Goal: Task Accomplishment & Management: Complete application form

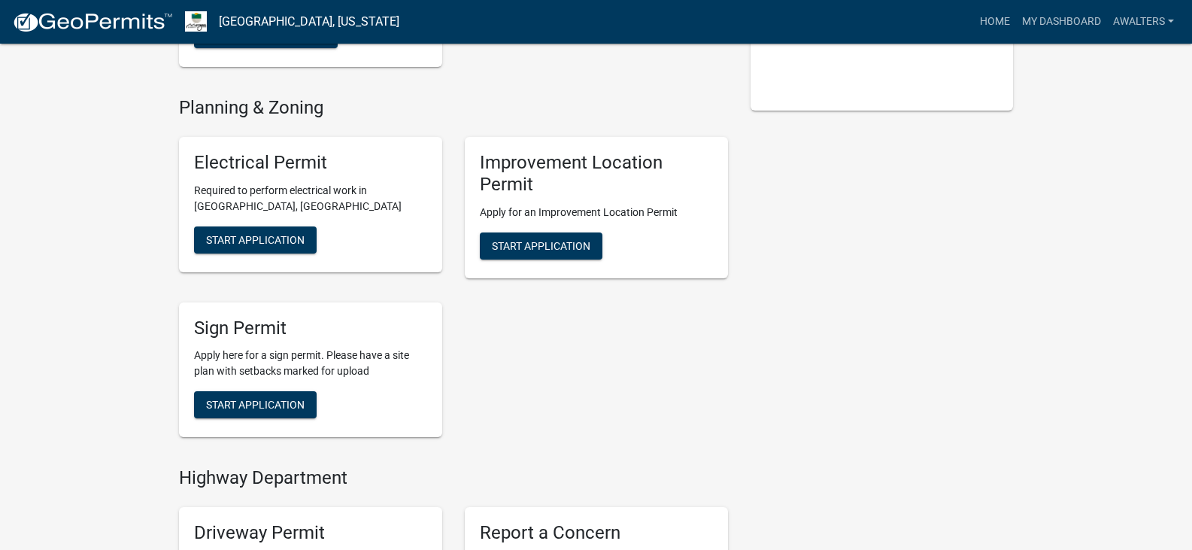
scroll to position [376, 0]
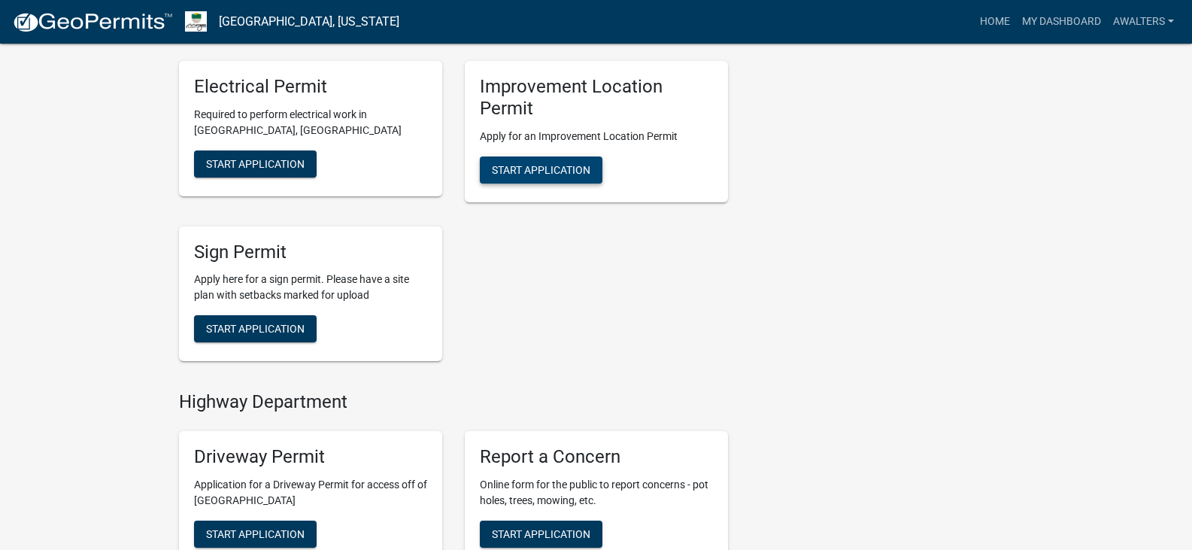
click at [533, 179] on button "Start Application" at bounding box center [541, 169] width 123 height 27
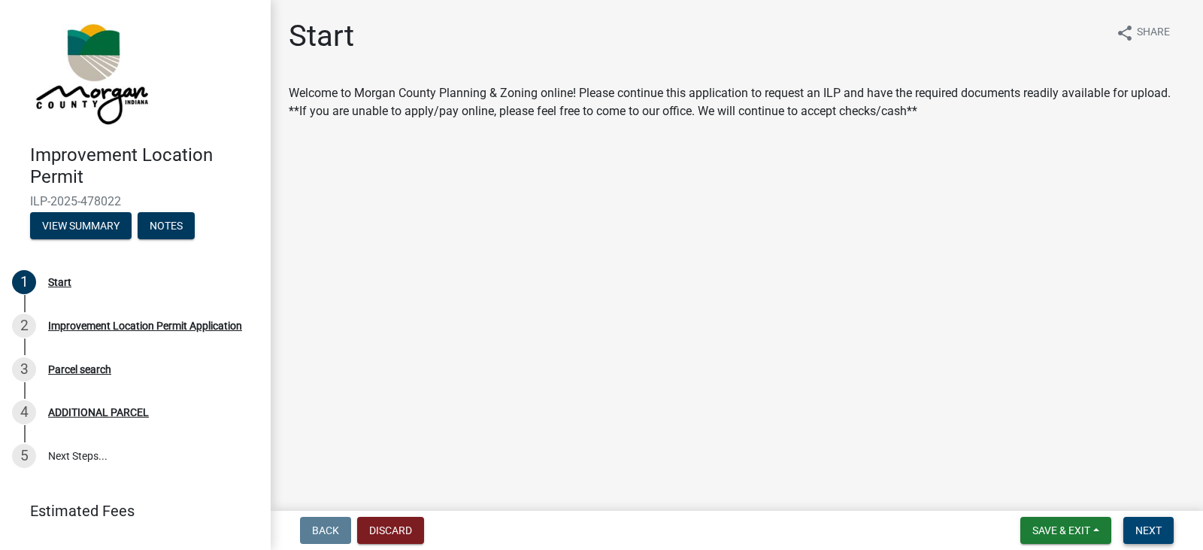
click at [1146, 528] on span "Next" at bounding box center [1149, 530] width 26 height 12
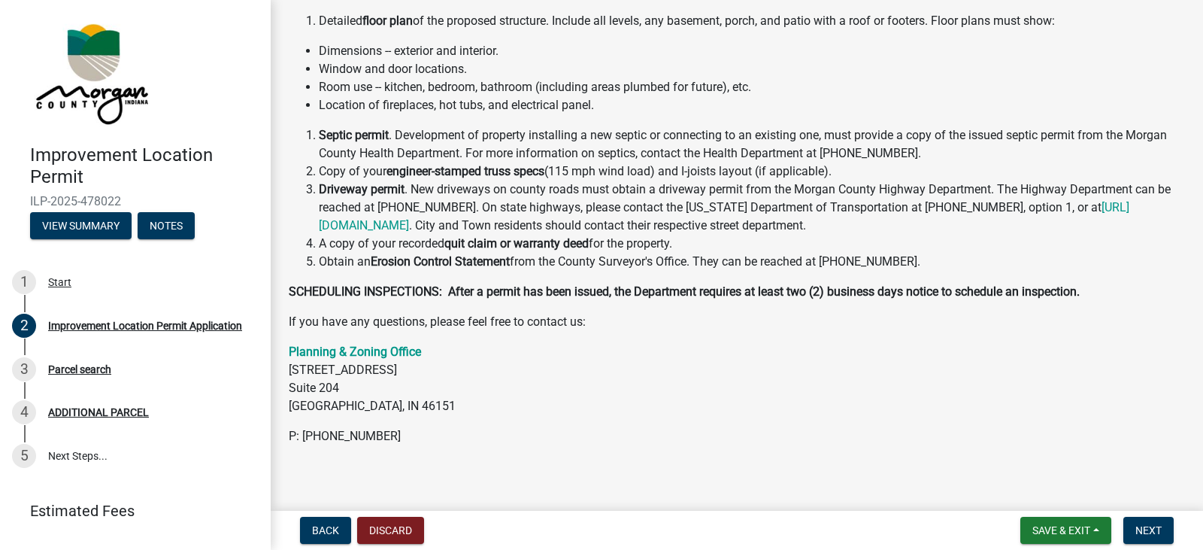
scroll to position [322, 0]
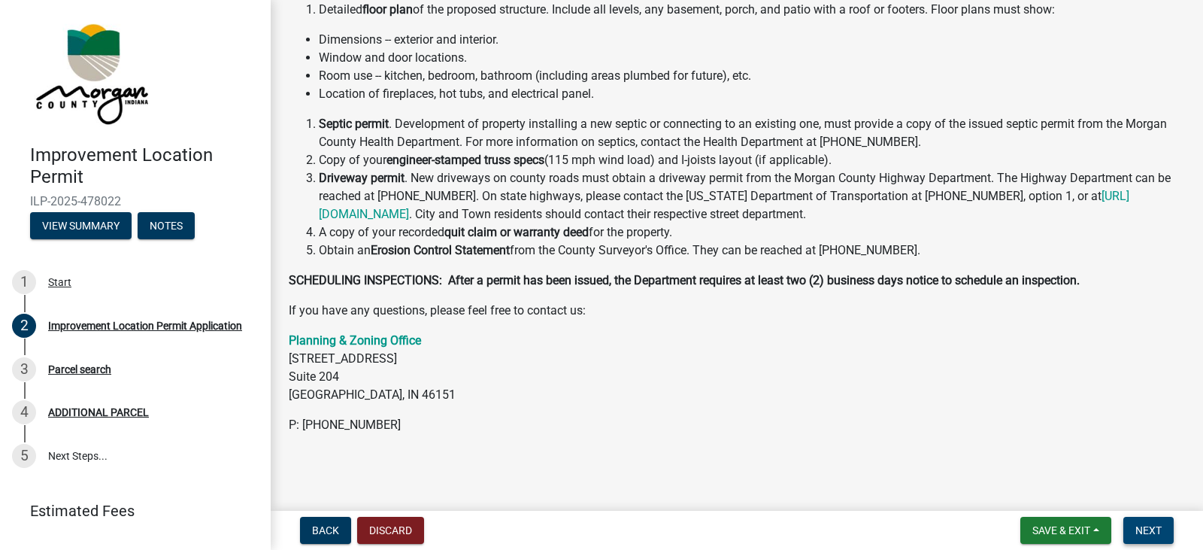
drag, startPoint x: 1155, startPoint y: 524, endPoint x: 1161, endPoint y: 518, distance: 8.0
click at [1155, 524] on span "Next" at bounding box center [1149, 530] width 26 height 12
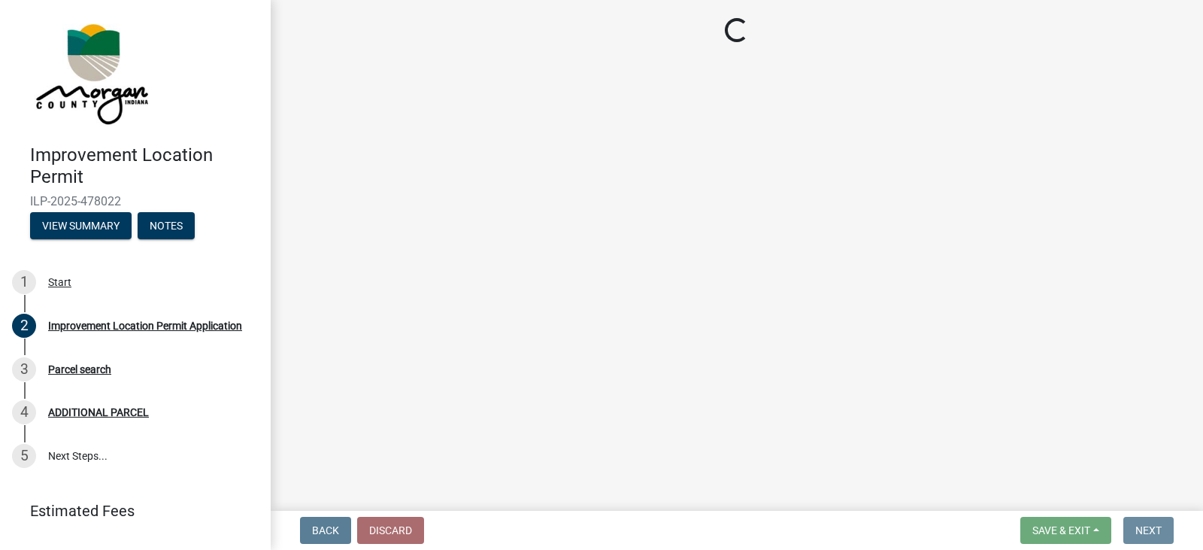
scroll to position [0, 0]
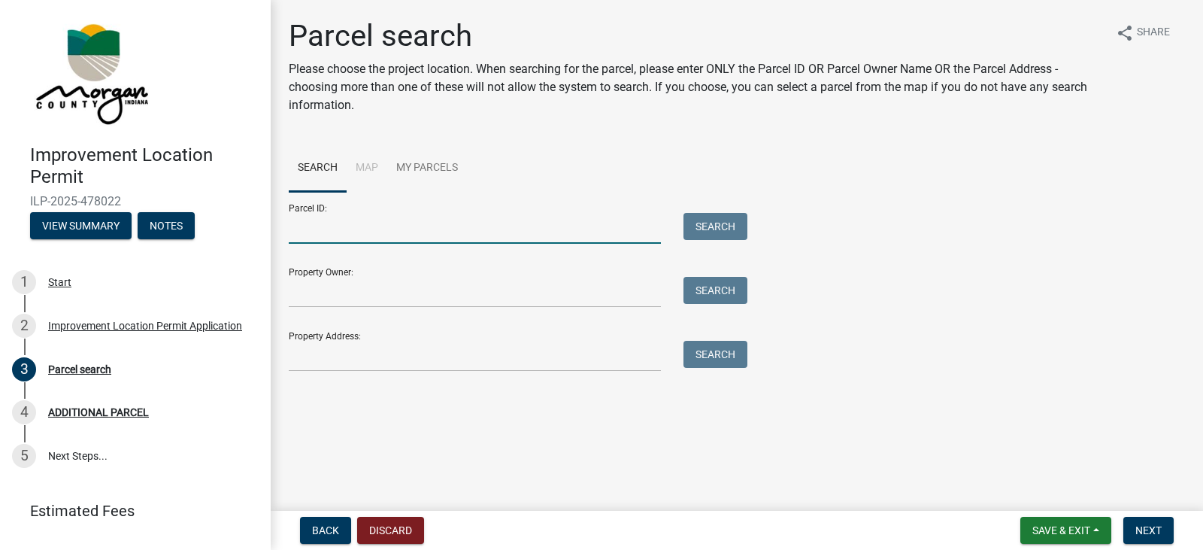
click at [468, 238] on input "Parcel ID:" at bounding box center [475, 228] width 372 height 31
paste input "55-06-23-400-004.000-011"
click at [697, 227] on button "Search" at bounding box center [716, 226] width 64 height 27
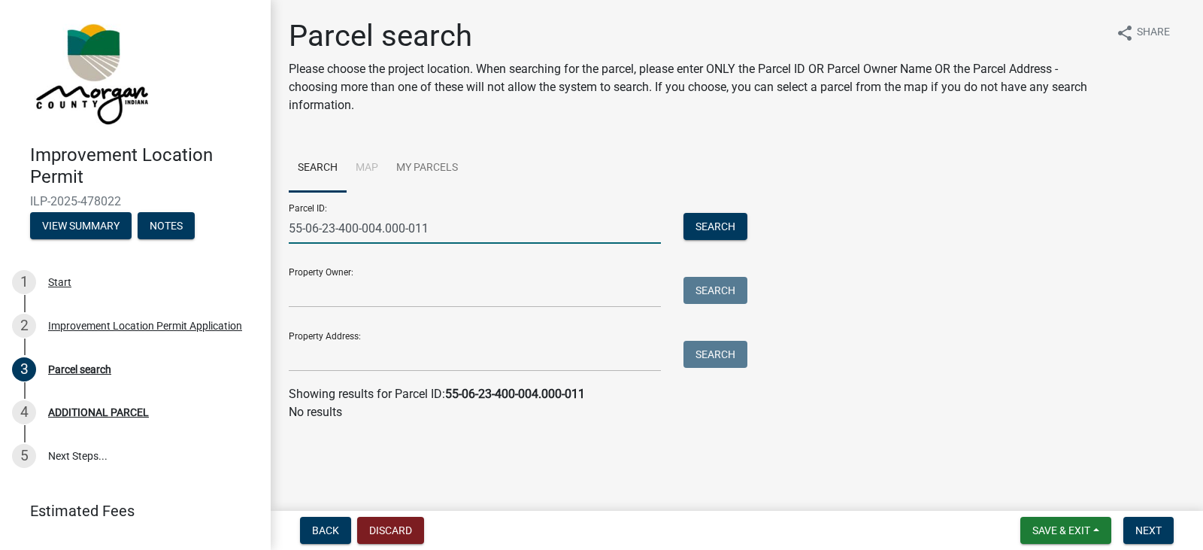
click at [460, 234] on input "55-06-23-400-004.000-011" at bounding box center [475, 228] width 372 height 31
click at [487, 219] on input "55-06-23-400-004.000-011" at bounding box center [475, 228] width 372 height 31
drag, startPoint x: 487, startPoint y: 219, endPoint x: 320, endPoint y: 227, distance: 167.9
click at [320, 227] on input "55-06-23-400-004.000-011" at bounding box center [475, 228] width 372 height 31
type input "5"
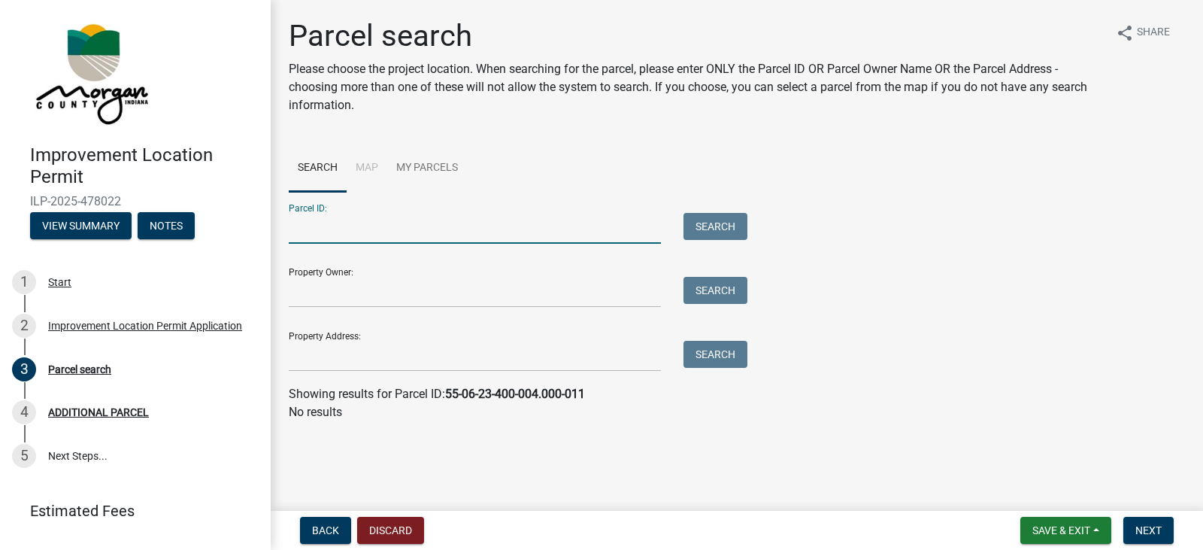
paste input "55-06-23-400-004.000-011"
click at [704, 235] on button "Search" at bounding box center [716, 226] width 64 height 27
drag, startPoint x: 474, startPoint y: 231, endPoint x: 259, endPoint y: 238, distance: 215.2
click at [259, 238] on div "Improvement Location Permit ILP-2025-478022 View Summary Notes 1 Start 2 Improv…" at bounding box center [601, 275] width 1203 height 550
type input "550623400004.000-011"
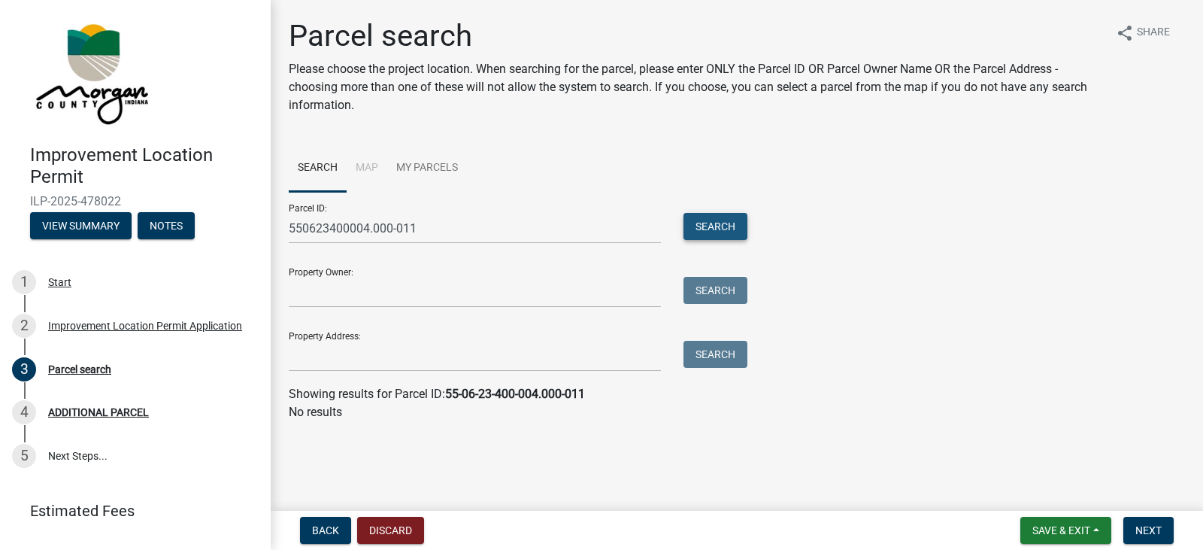
click at [703, 223] on button "Search" at bounding box center [716, 226] width 64 height 27
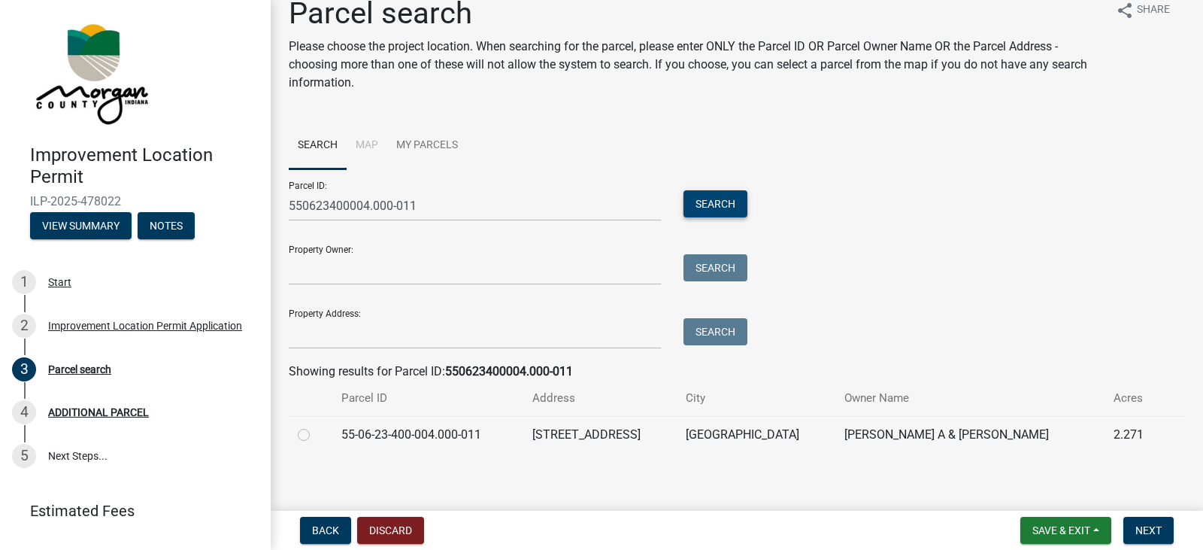
scroll to position [29, 0]
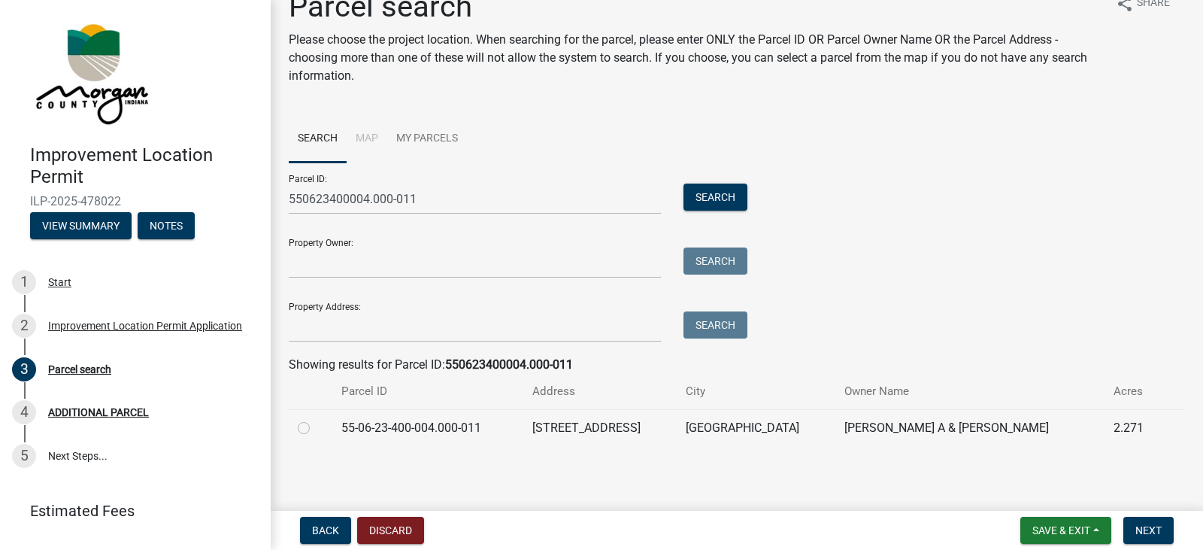
click at [316, 419] on label at bounding box center [316, 419] width 0 height 0
click at [316, 429] on input "radio" at bounding box center [321, 424] width 10 height 10
radio input "true"
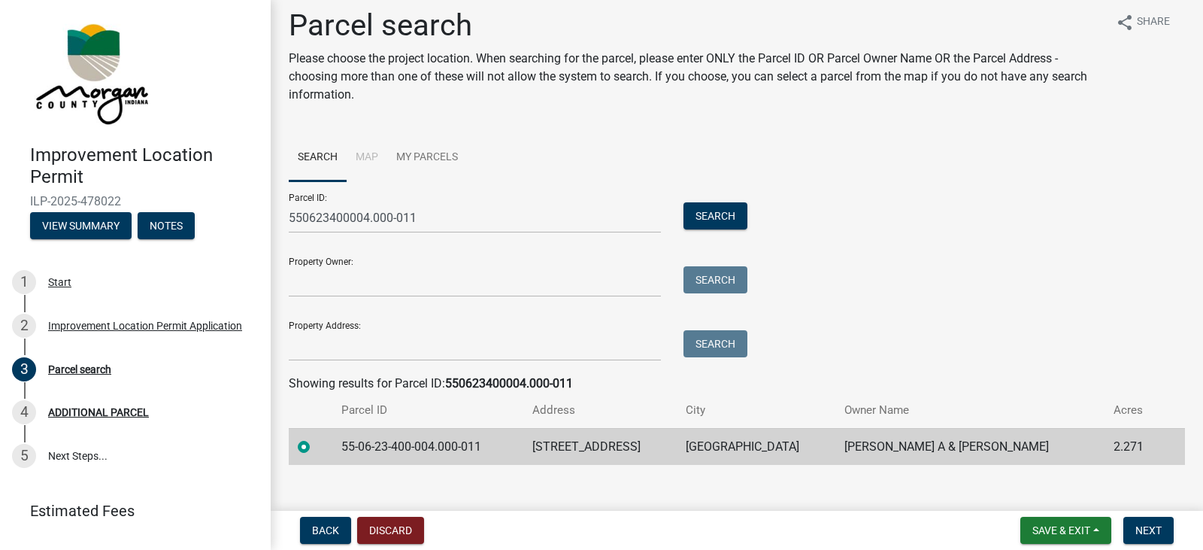
scroll to position [0, 0]
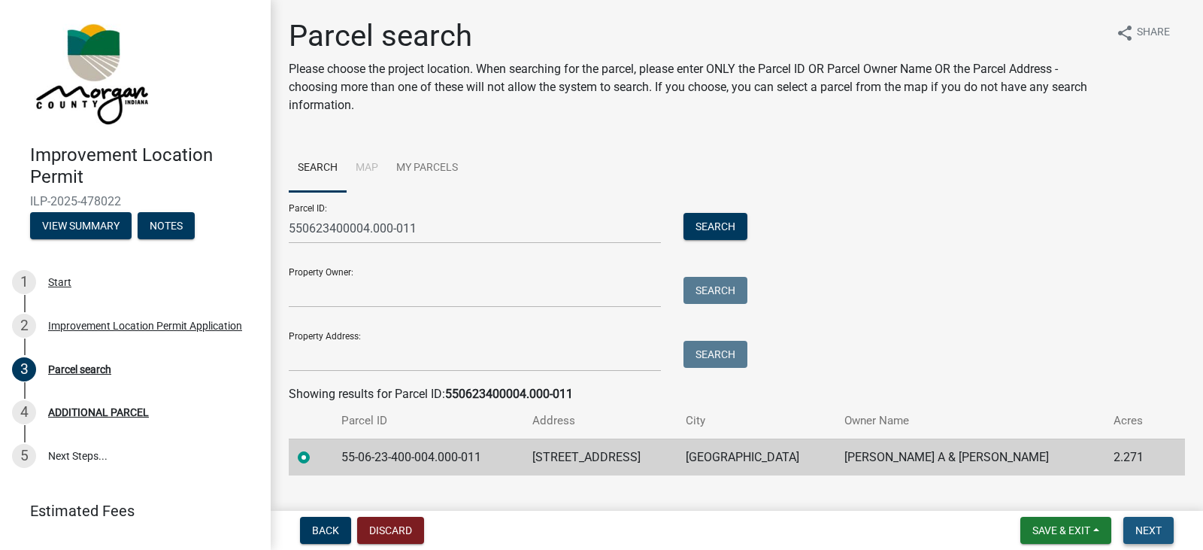
click at [1152, 521] on button "Next" at bounding box center [1149, 530] width 50 height 27
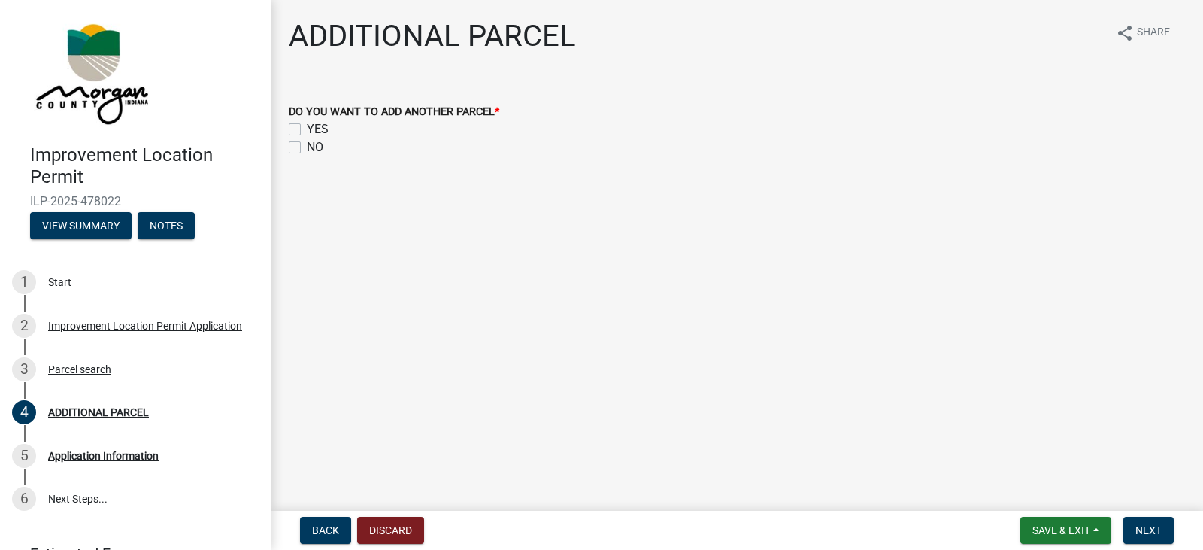
click at [307, 148] on label "NO" at bounding box center [315, 147] width 17 height 18
click at [307, 148] on input "NO" at bounding box center [312, 143] width 10 height 10
checkbox input "true"
checkbox input "false"
checkbox input "true"
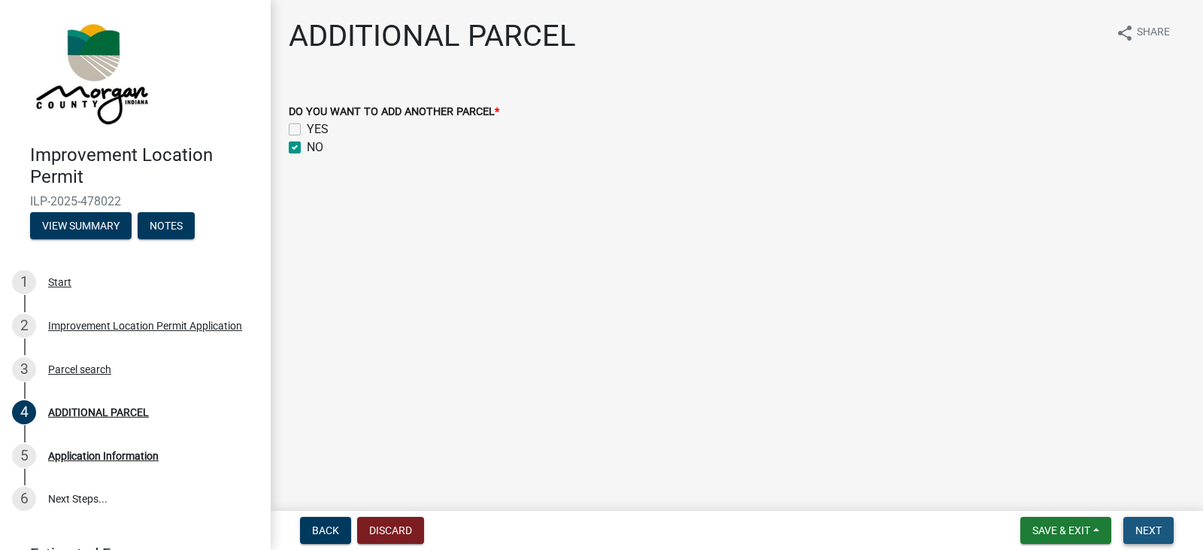
click at [1161, 531] on span "Next" at bounding box center [1149, 530] width 26 height 12
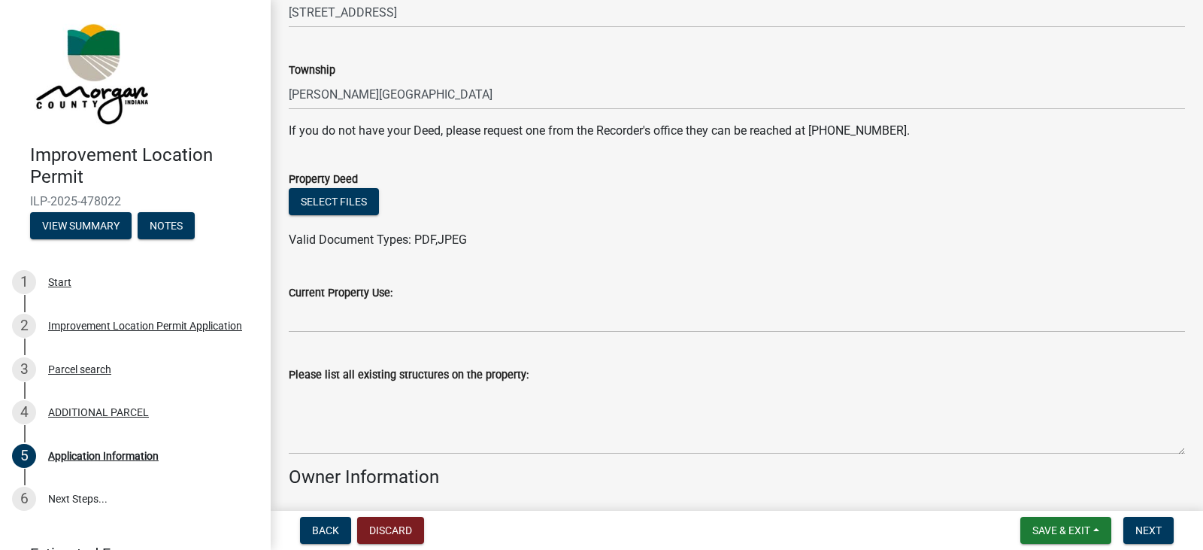
scroll to position [376, 0]
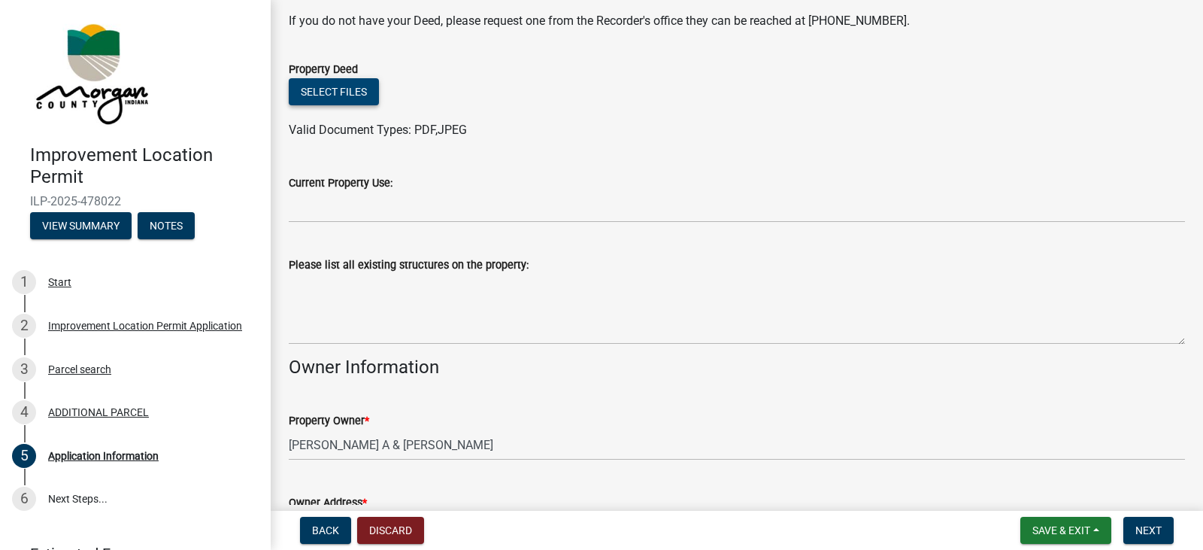
click at [361, 100] on button "Select files" at bounding box center [334, 91] width 90 height 27
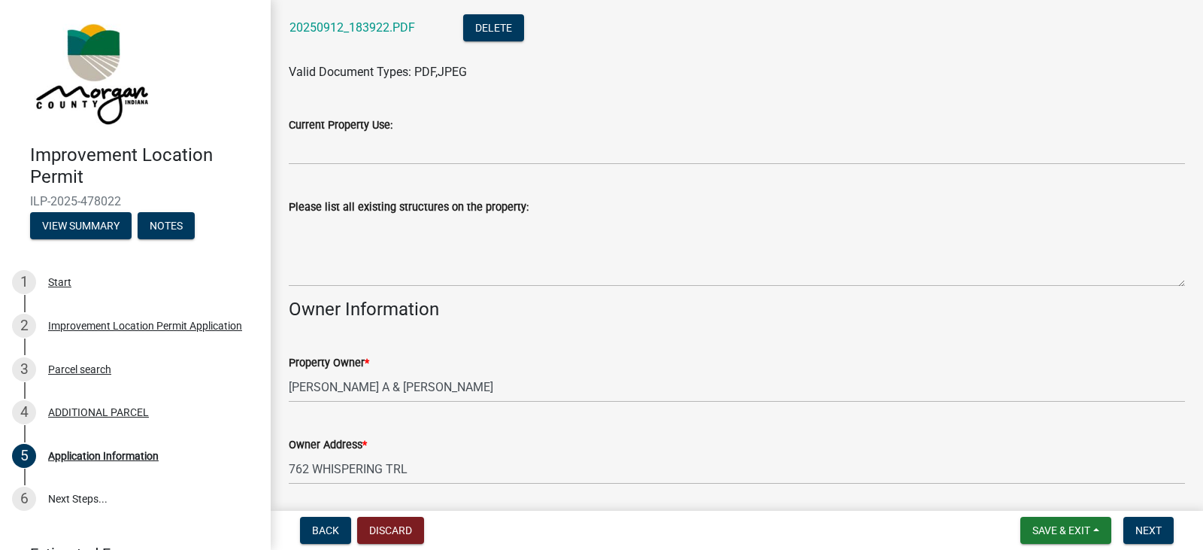
scroll to position [488, 0]
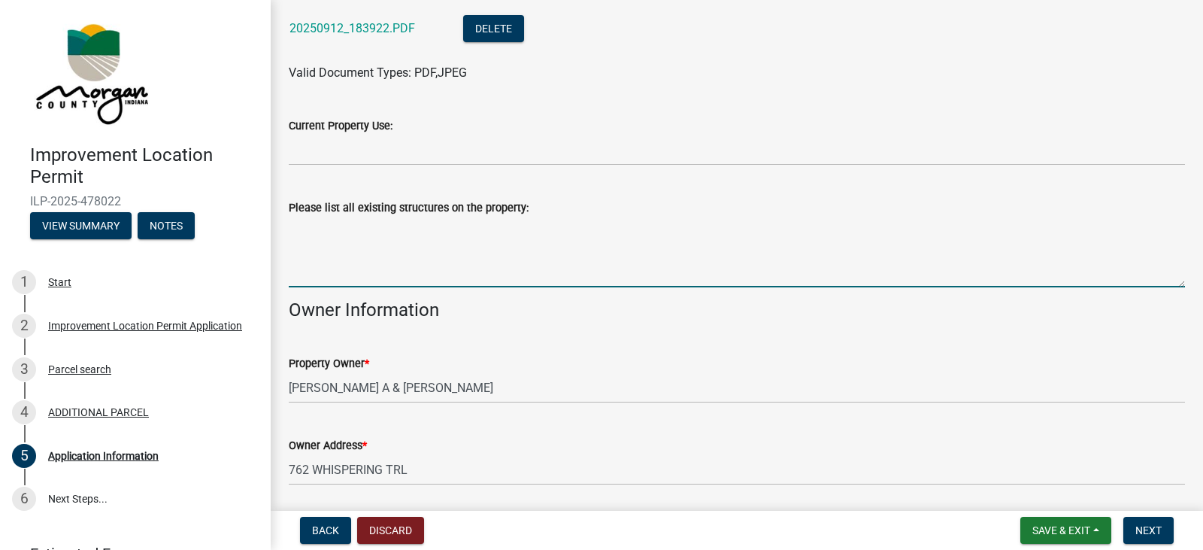
click at [384, 271] on textarea "Please list all existing structures on the property:" at bounding box center [737, 252] width 897 height 71
type textarea "62x40 Pole Barn"
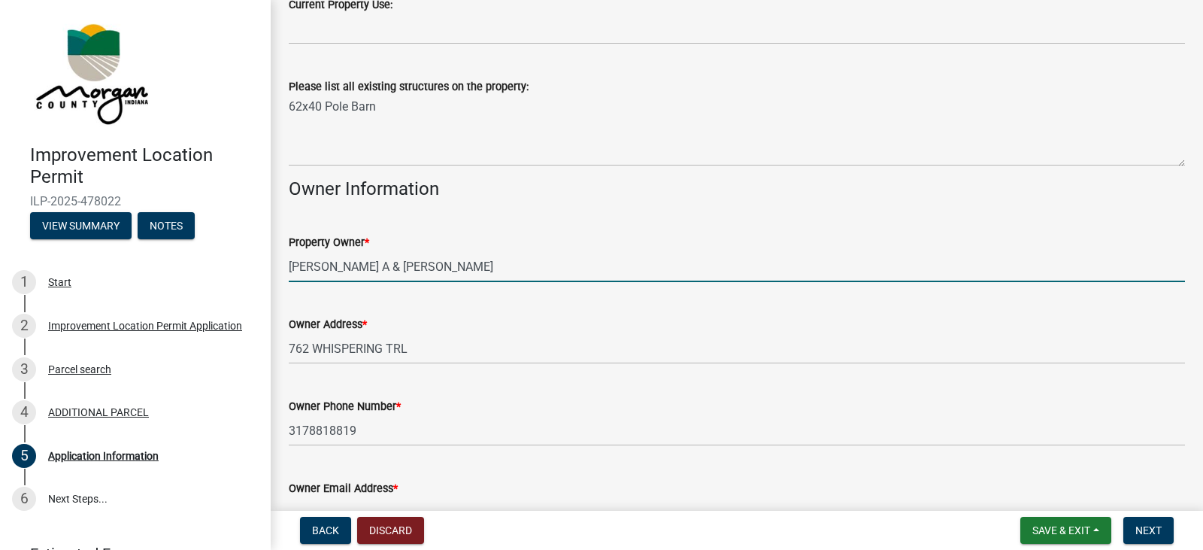
scroll to position [639, 0]
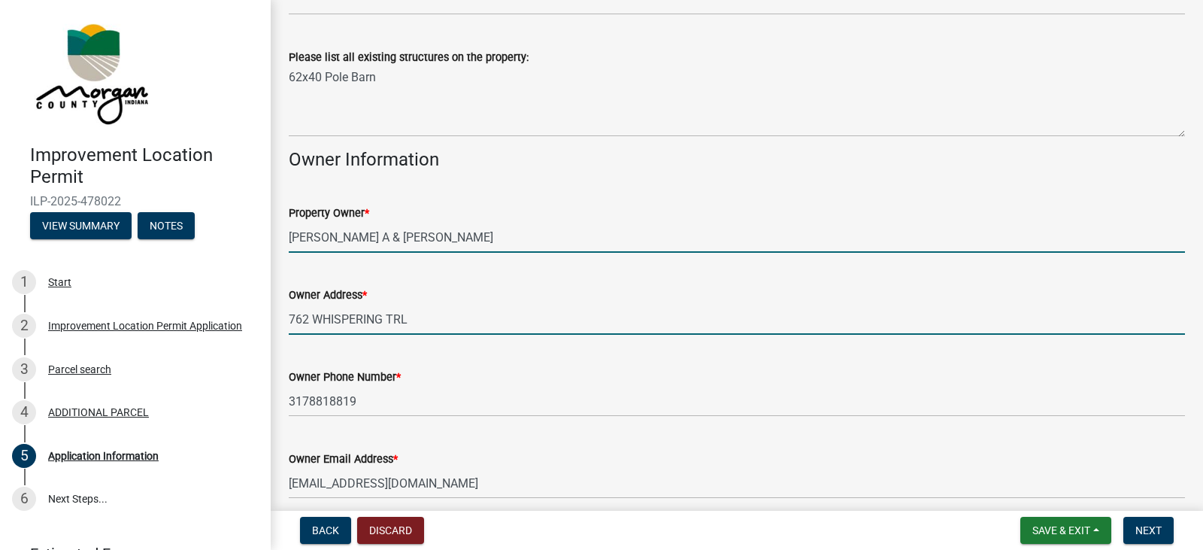
click at [405, 305] on input "762 WHISPERING TRL" at bounding box center [737, 319] width 897 height 31
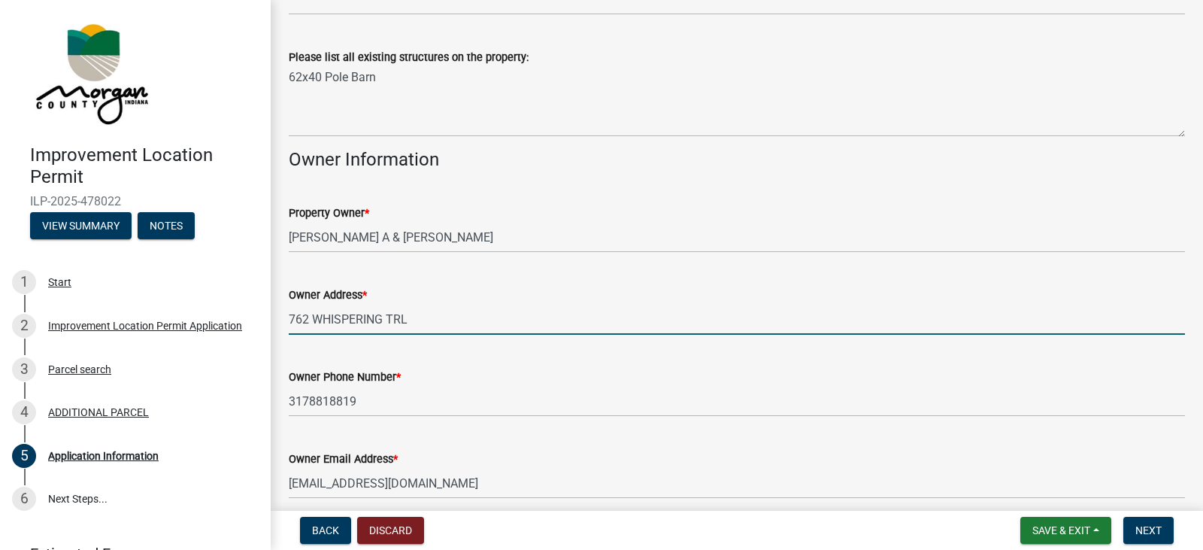
click at [405, 305] on input "762 WHISPERING TRL" at bounding box center [737, 319] width 897 height 31
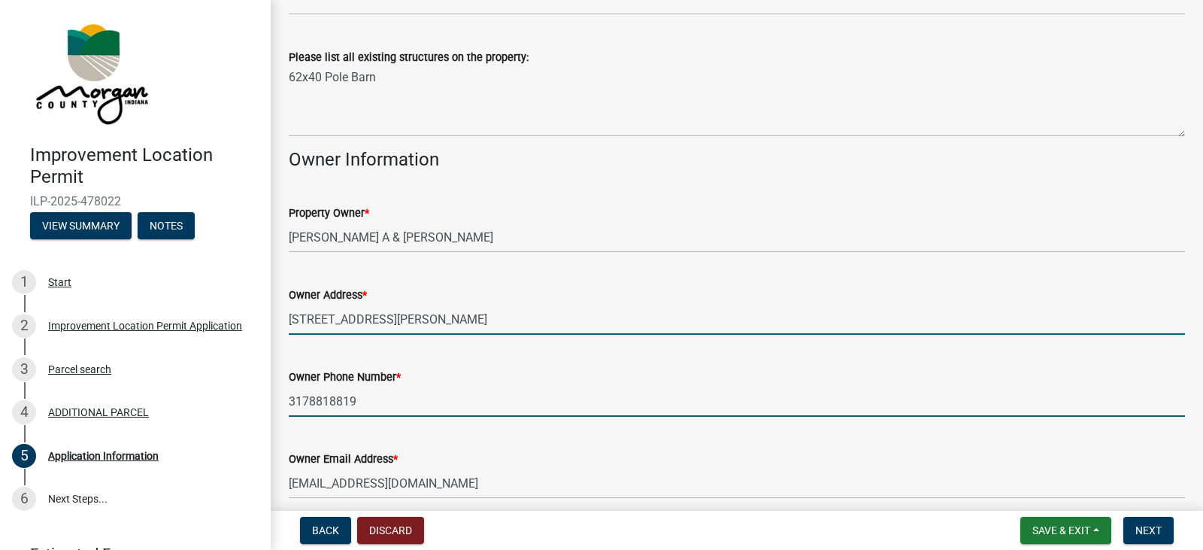
click at [477, 316] on input "[STREET_ADDRESS][PERSON_NAME]" at bounding box center [737, 319] width 897 height 31
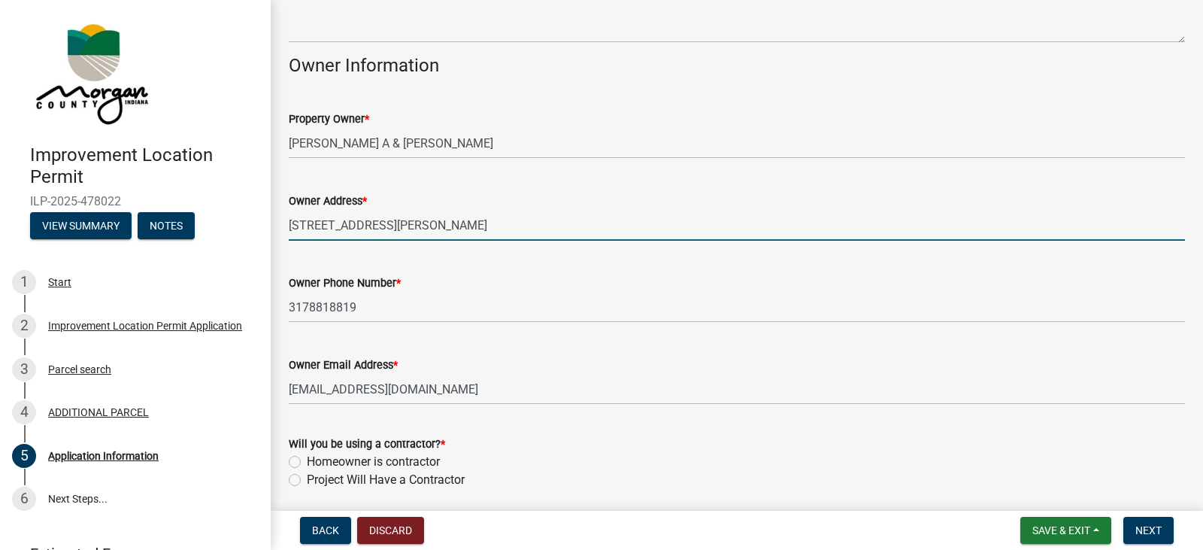
scroll to position [789, 0]
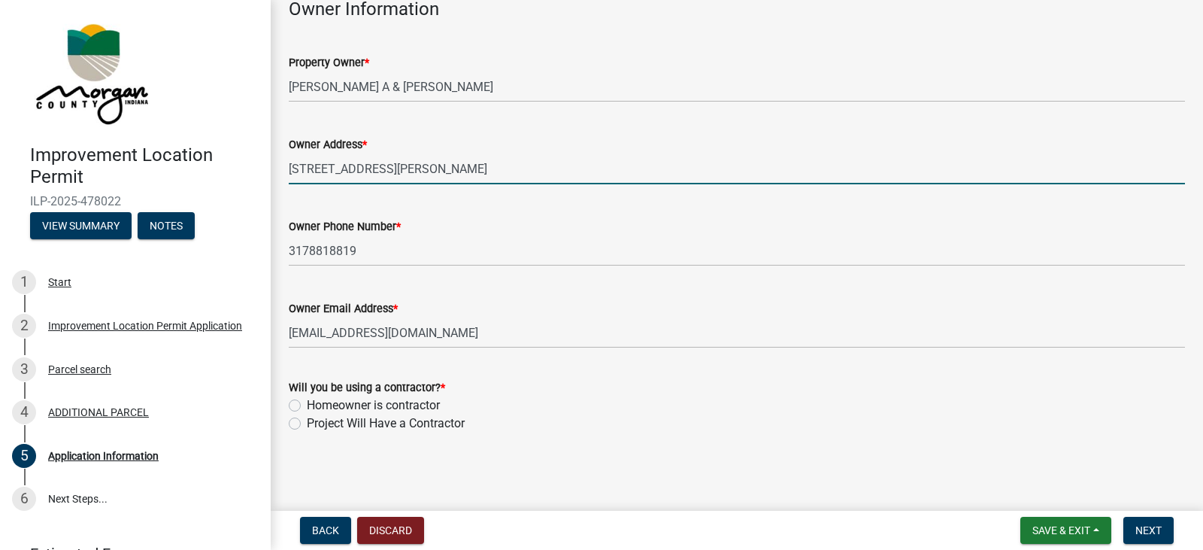
type input "[STREET_ADDRESS][PERSON_NAME]"
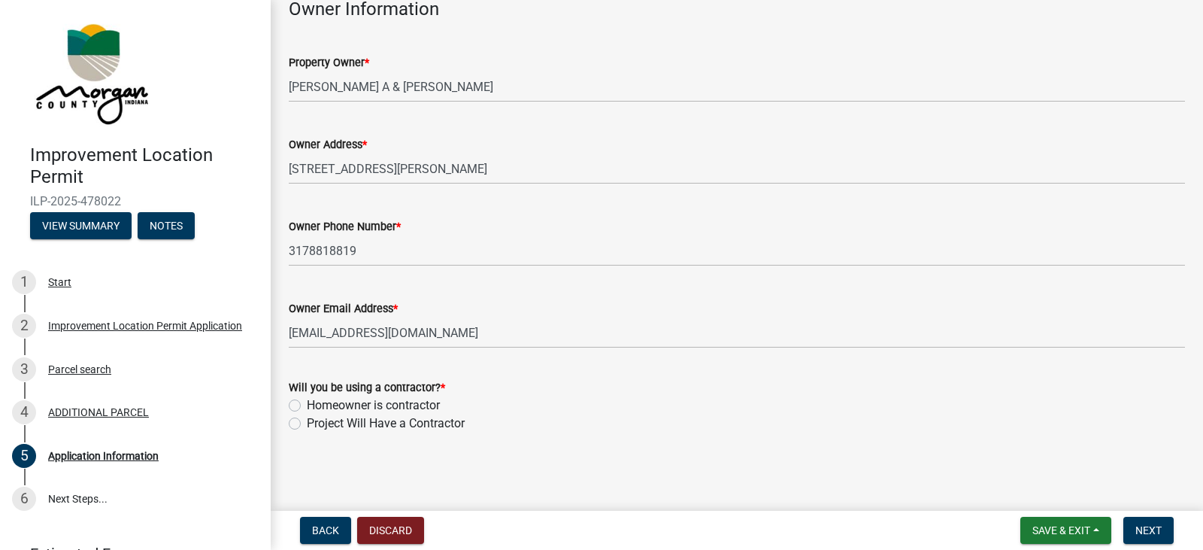
click at [307, 422] on label "Project Will Have a Contractor" at bounding box center [386, 423] width 158 height 18
click at [307, 422] on input "Project Will Have a Contractor" at bounding box center [312, 419] width 10 height 10
radio input "true"
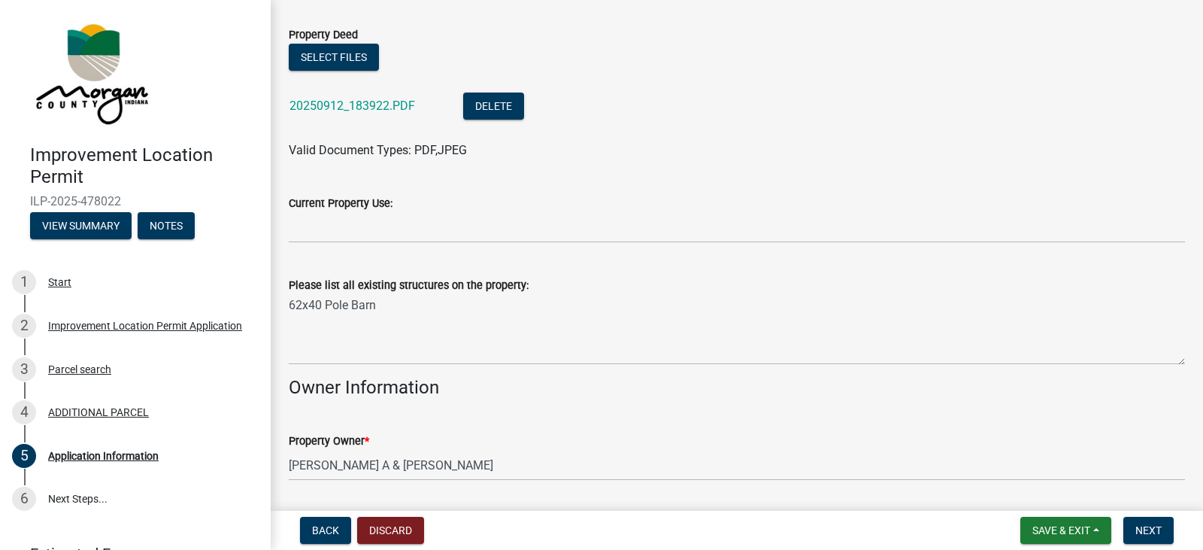
scroll to position [376, 0]
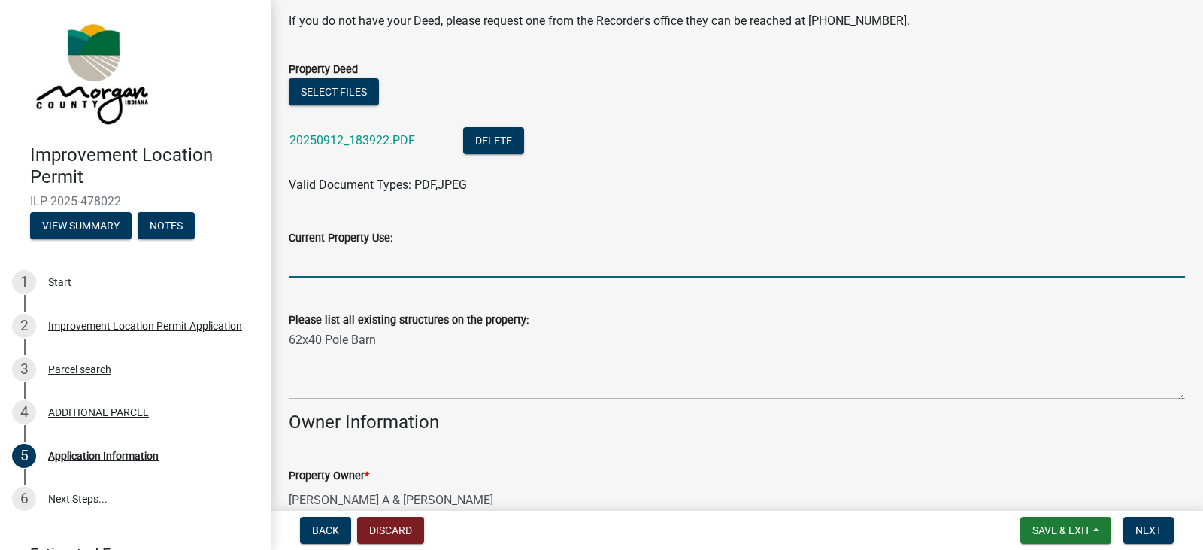
click at [443, 272] on input "Current Property Use:" at bounding box center [737, 262] width 897 height 31
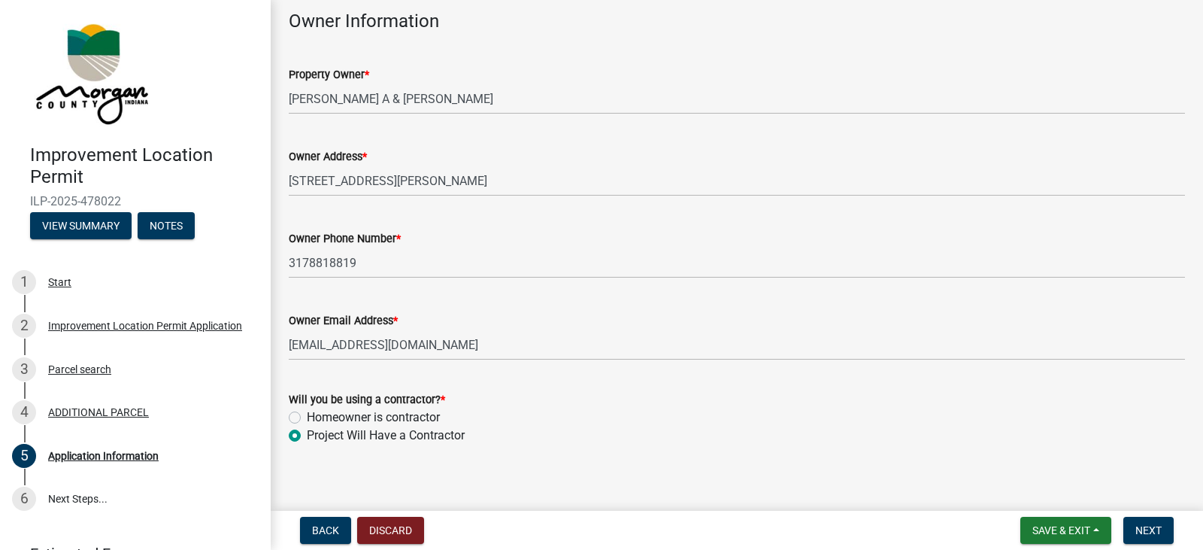
scroll to position [789, 0]
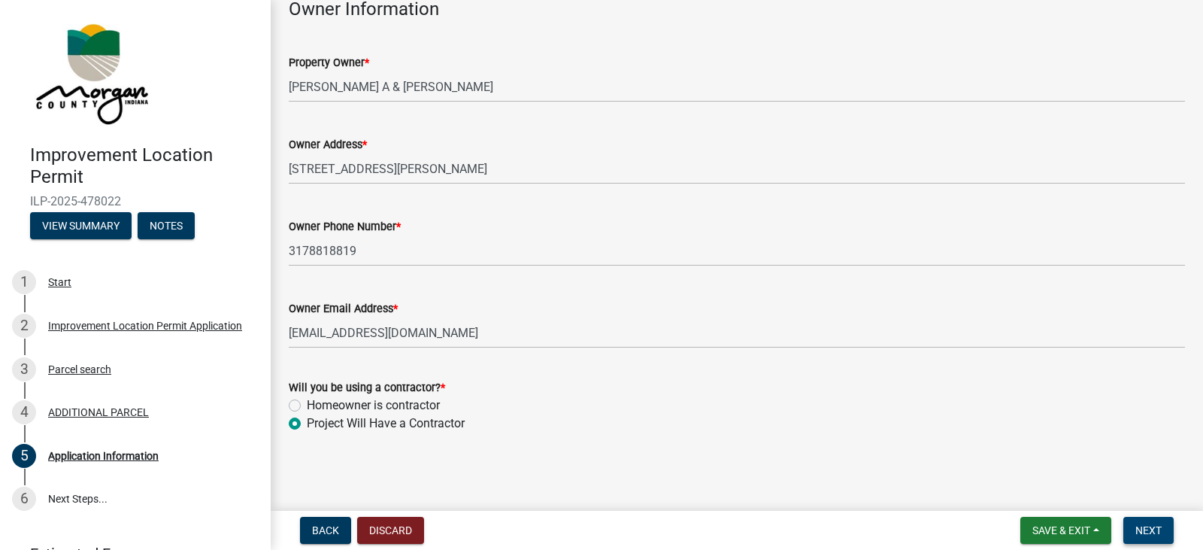
type input "Storage Building"
click at [1154, 533] on span "Next" at bounding box center [1149, 530] width 26 height 12
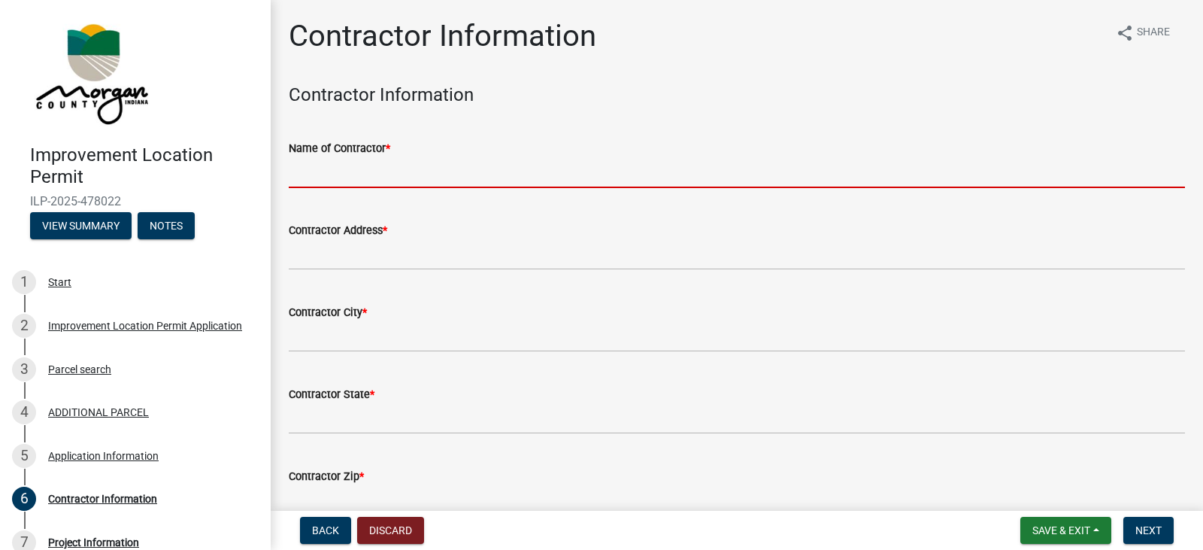
click at [399, 181] on input "Name of Contractor *" at bounding box center [737, 172] width 897 height 31
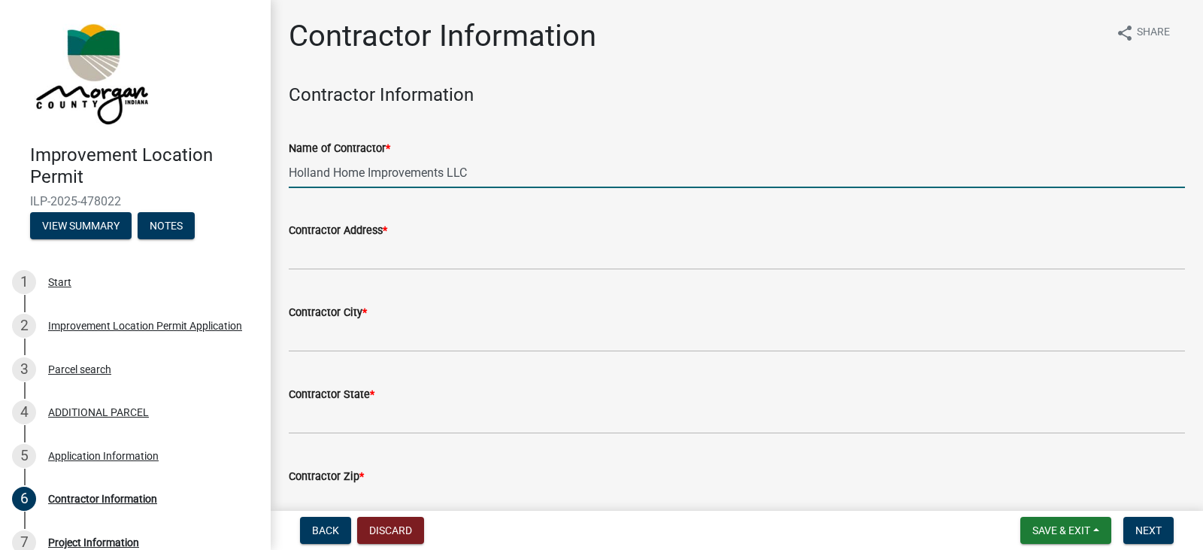
type input "Holland Home Improvements LLC"
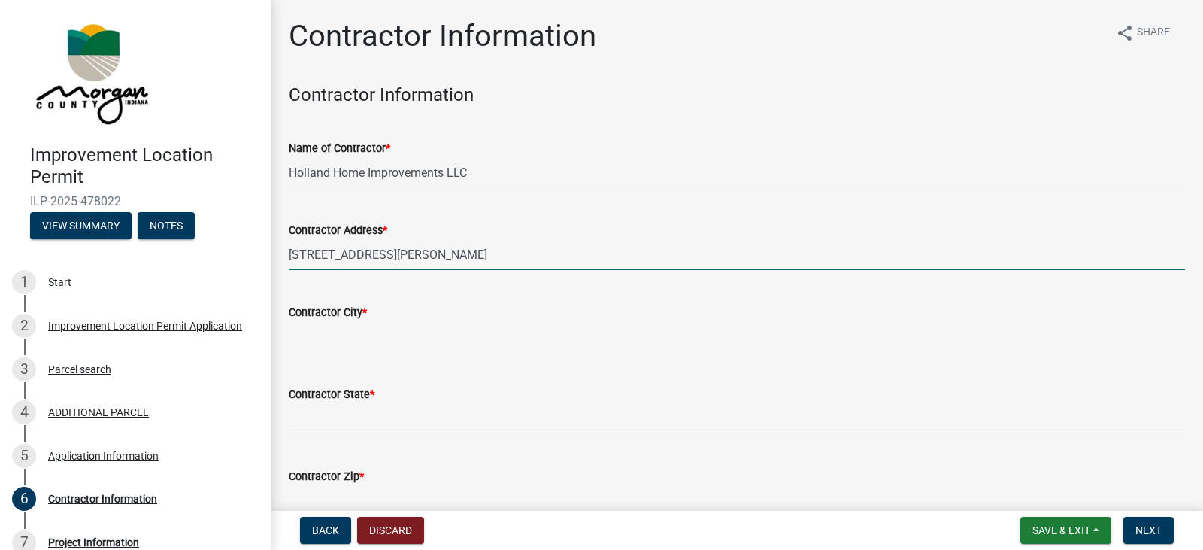
type input "[STREET_ADDRESS][PERSON_NAME]"
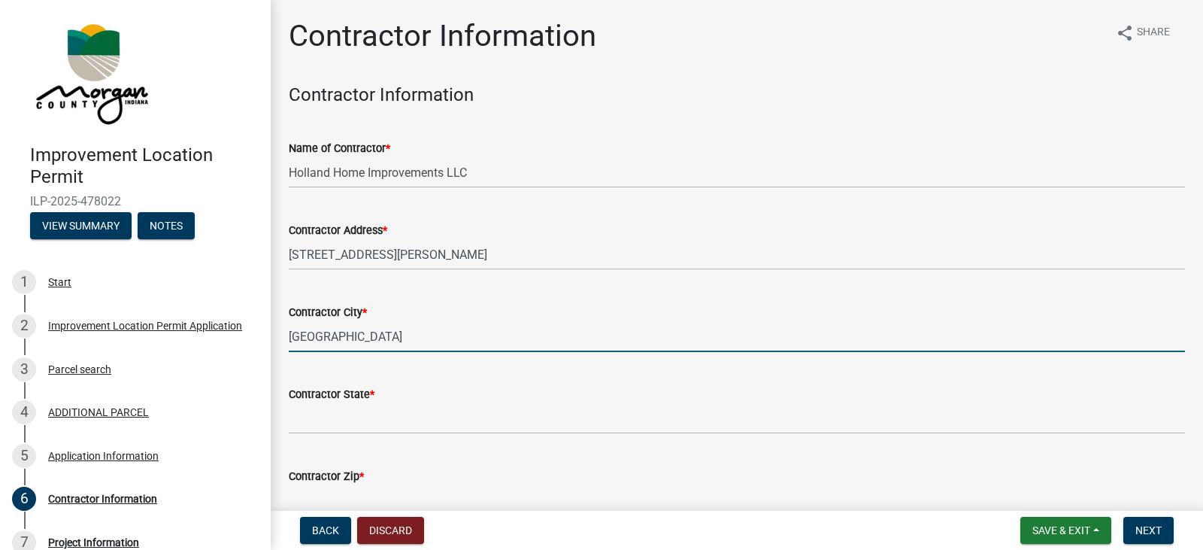
type input "[GEOGRAPHIC_DATA]"
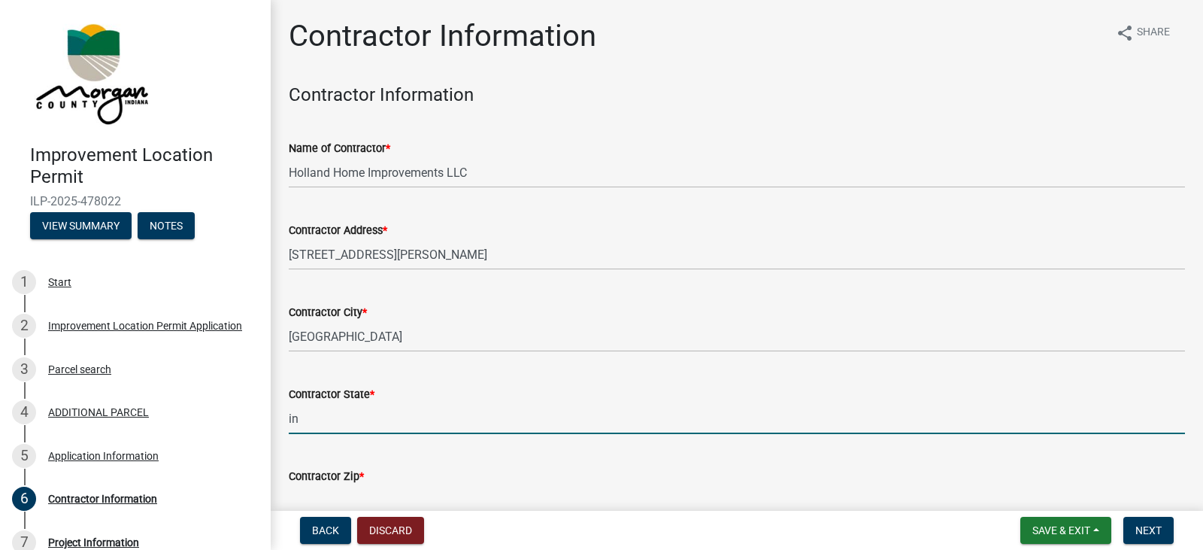
type input "in"
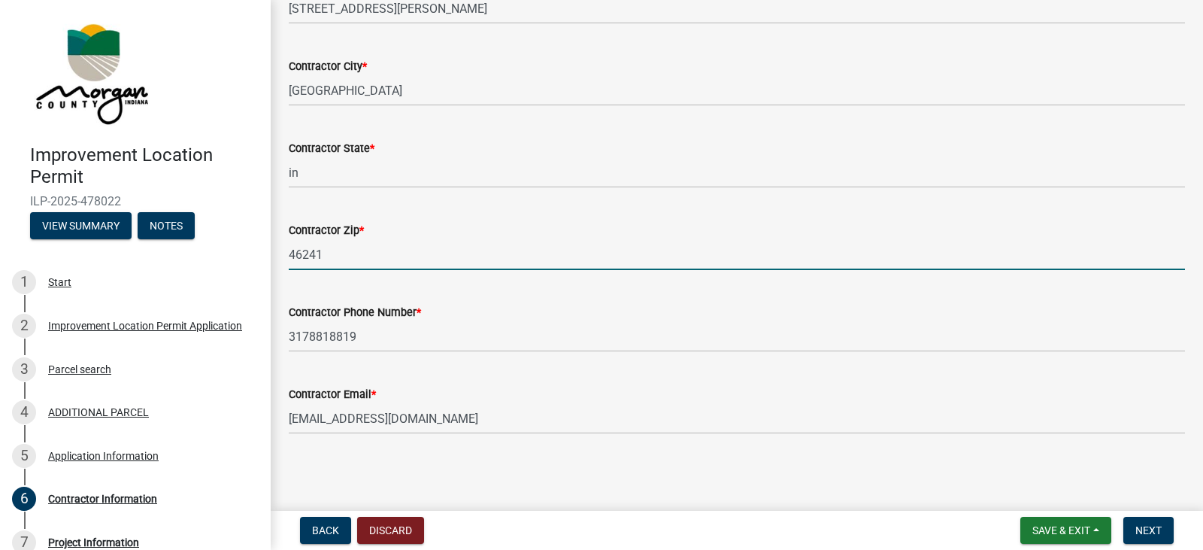
scroll to position [171, 0]
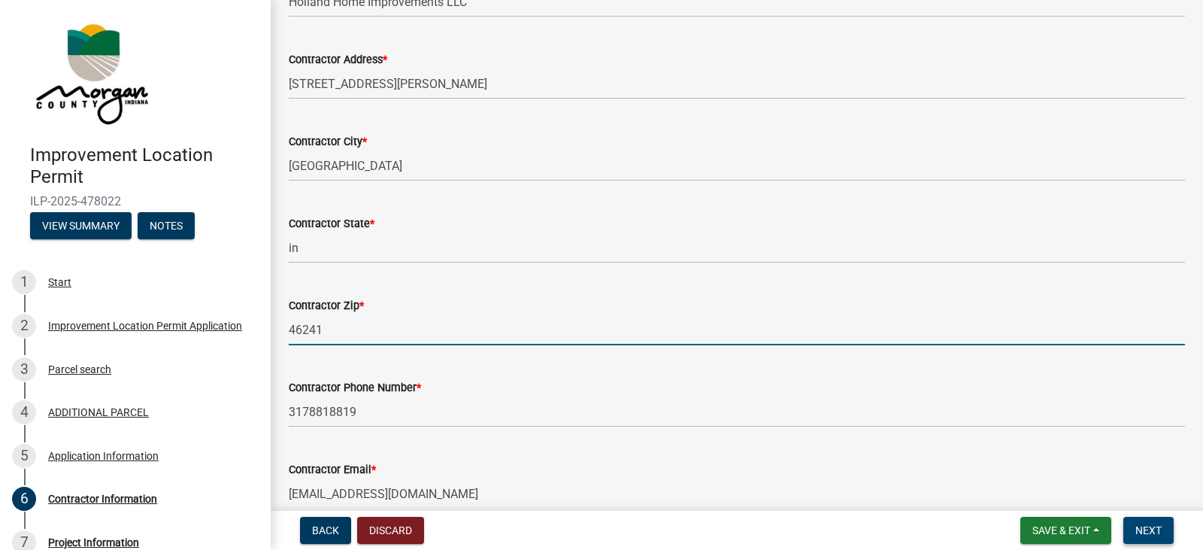
type input "46241"
click at [1155, 524] on span "Next" at bounding box center [1149, 530] width 26 height 12
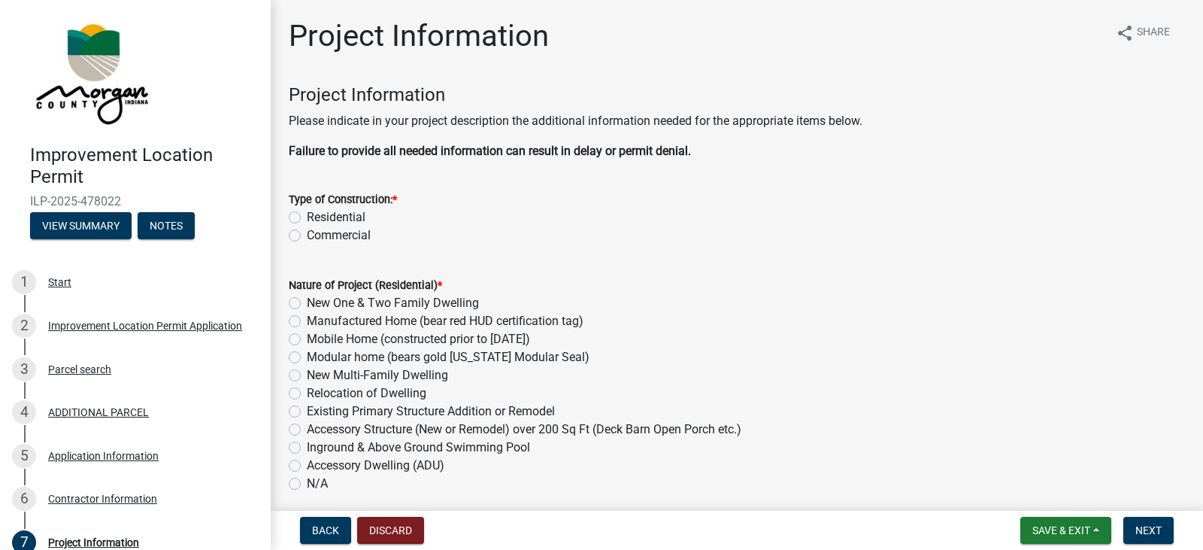
click at [307, 219] on label "Residential" at bounding box center [336, 217] width 59 height 18
click at [307, 218] on input "Residential" at bounding box center [312, 213] width 10 height 10
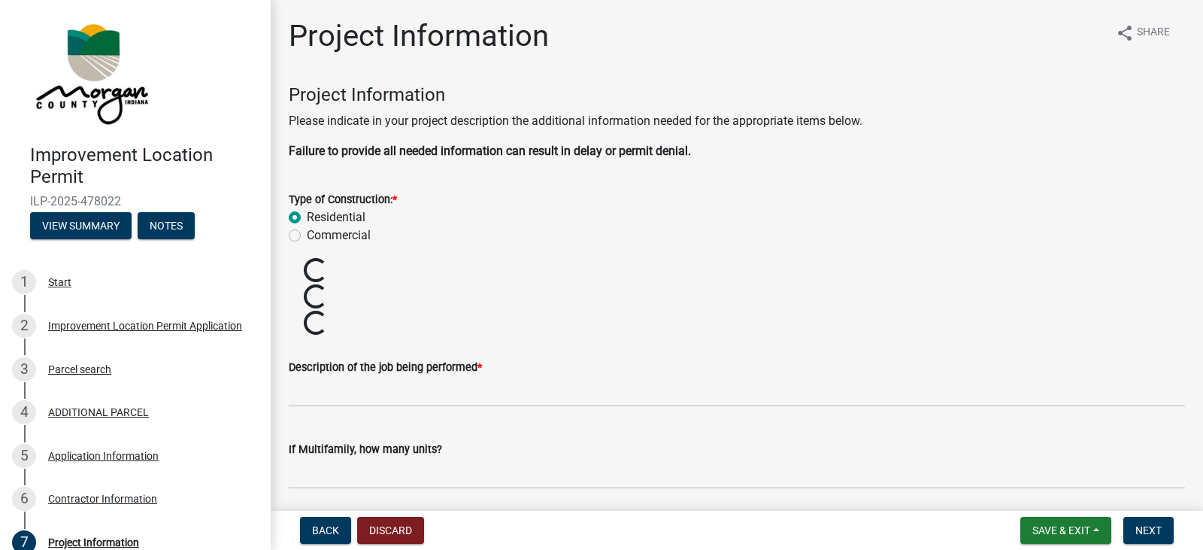
radio input "true"
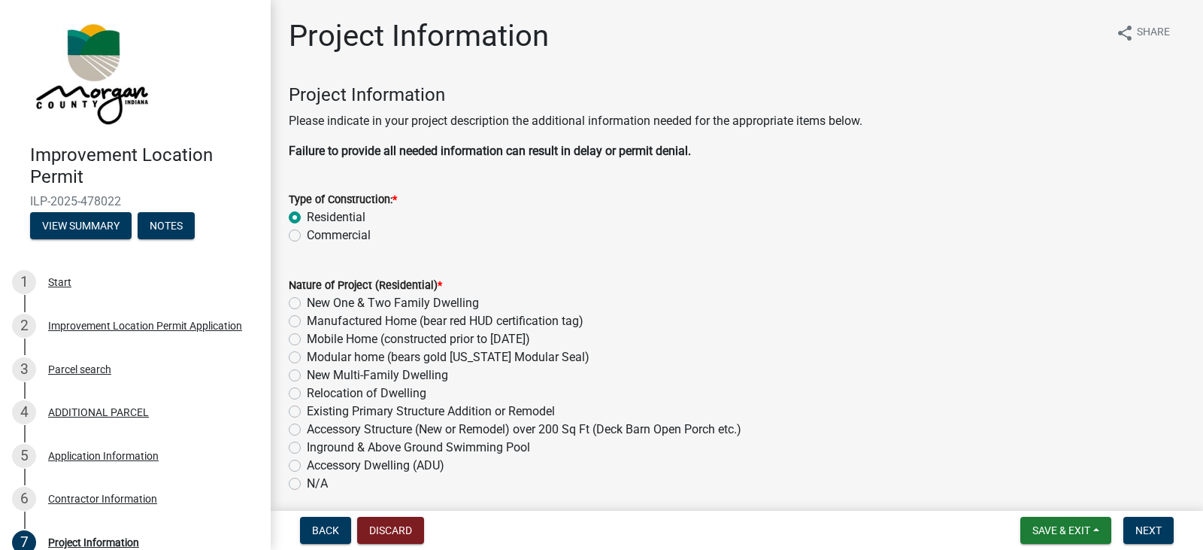
scroll to position [75, 0]
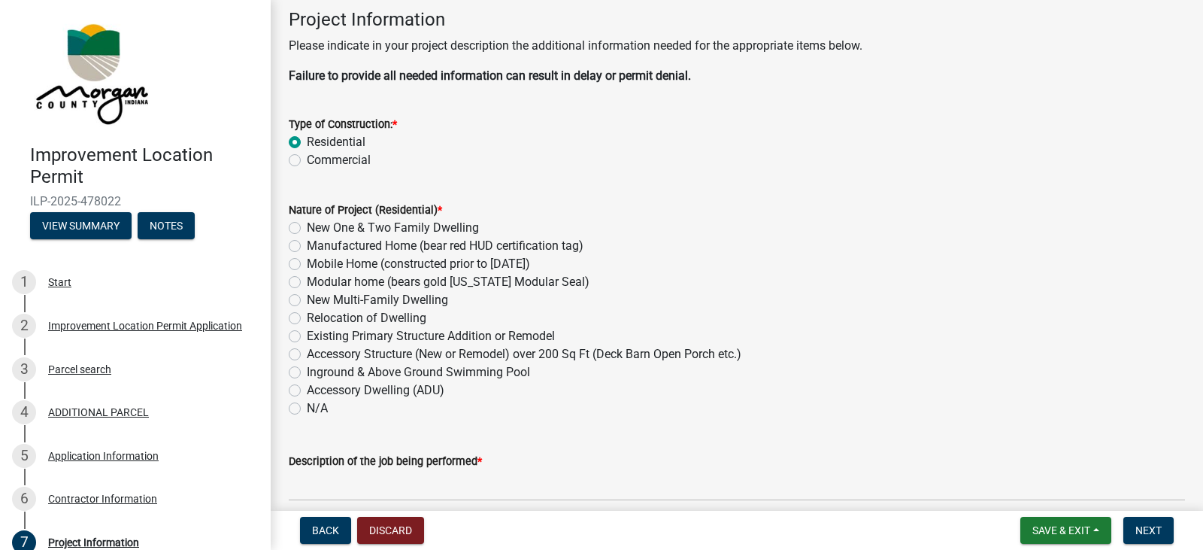
click at [307, 230] on label "New One & Two Family Dwelling" at bounding box center [393, 228] width 172 height 18
click at [307, 229] on input "New One & Two Family Dwelling" at bounding box center [312, 224] width 10 height 10
radio input "true"
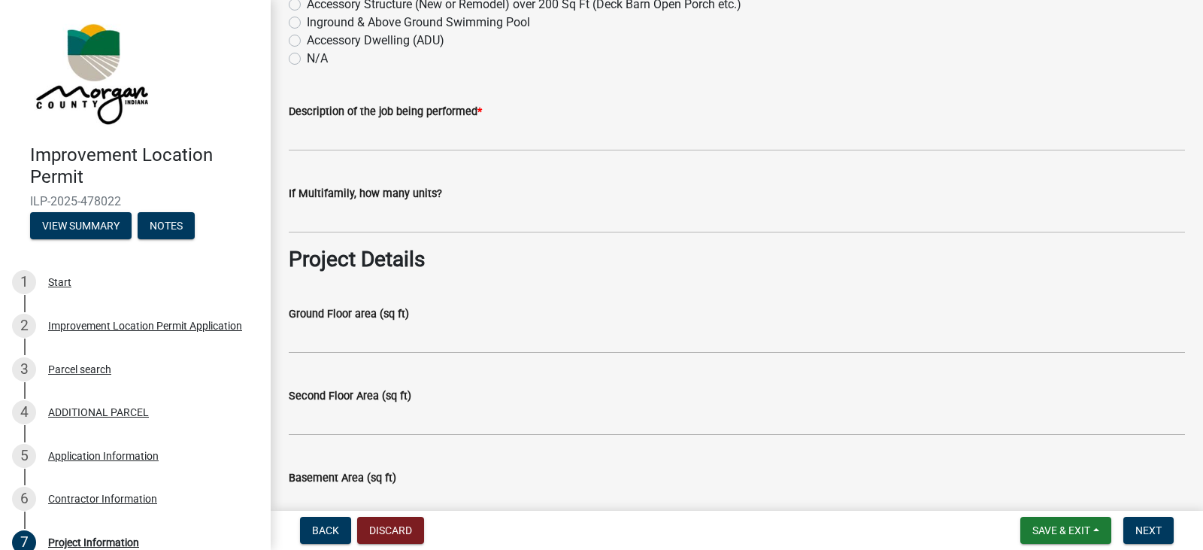
scroll to position [451, 0]
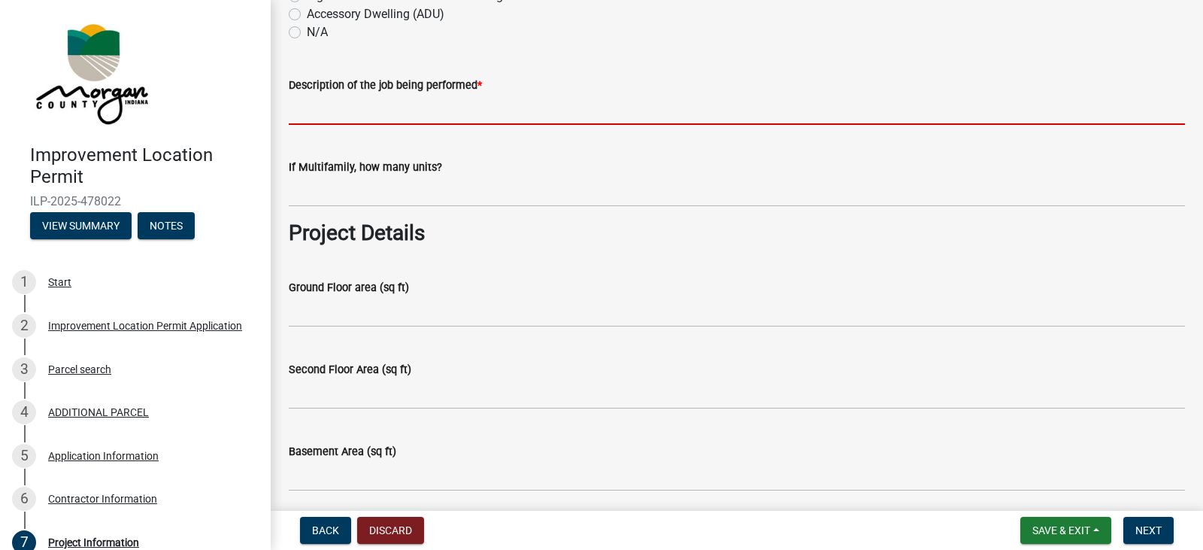
click at [414, 111] on input "Description of the job being performed *" at bounding box center [737, 109] width 897 height 31
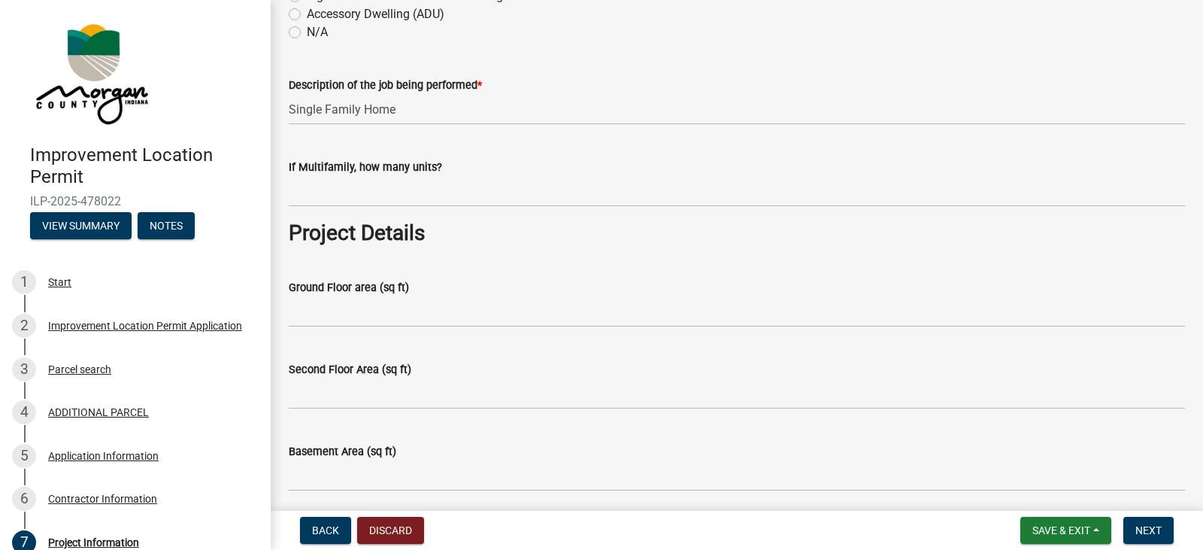
click at [479, 85] on span "*" at bounding box center [480, 85] width 5 height 13
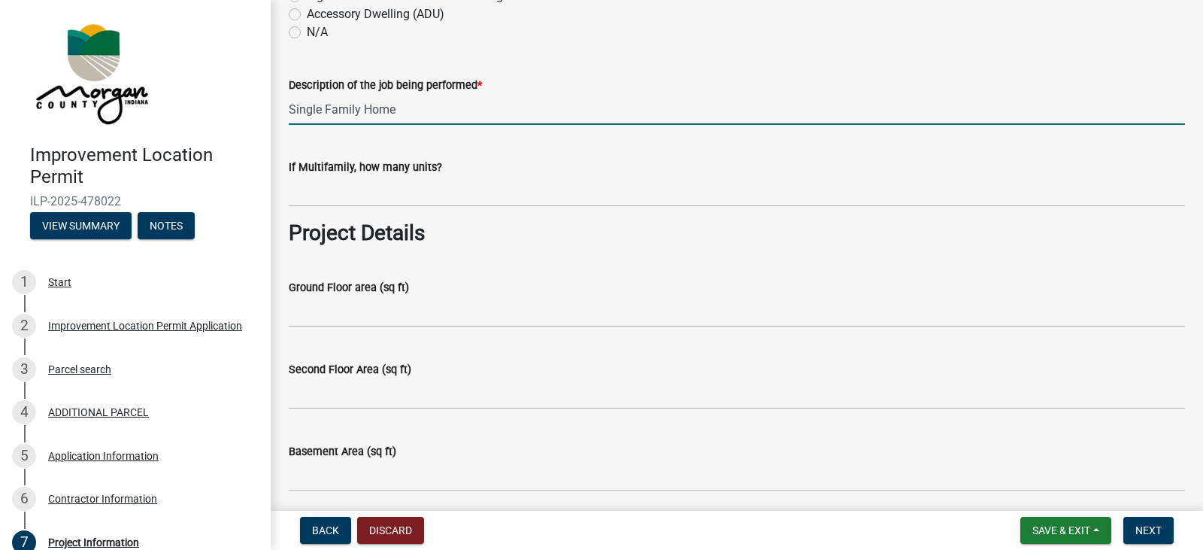
click at [479, 94] on input "Single Family Home" at bounding box center [737, 109] width 897 height 31
type input "S"
type input "Building a Single Family Home"
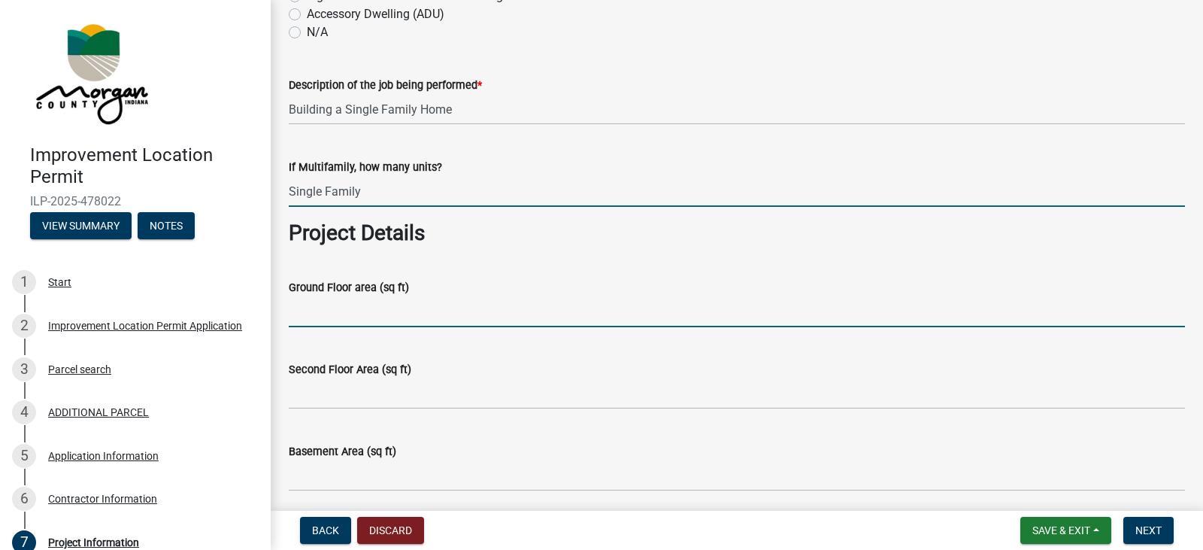
type input "0"
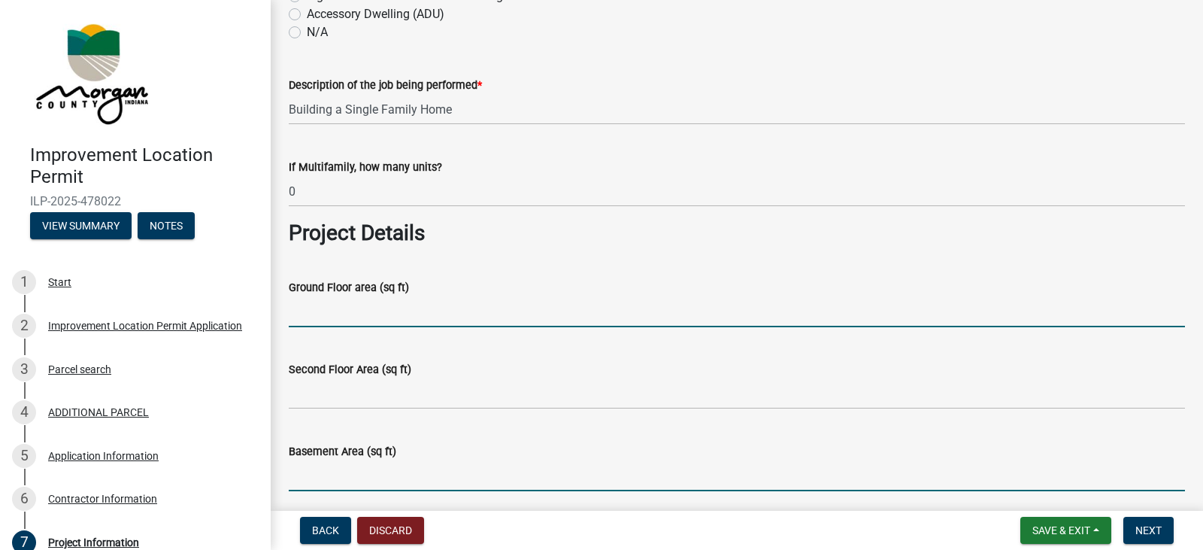
click at [459, 466] on input "Basement Area (sq ft)" at bounding box center [737, 475] width 897 height 31
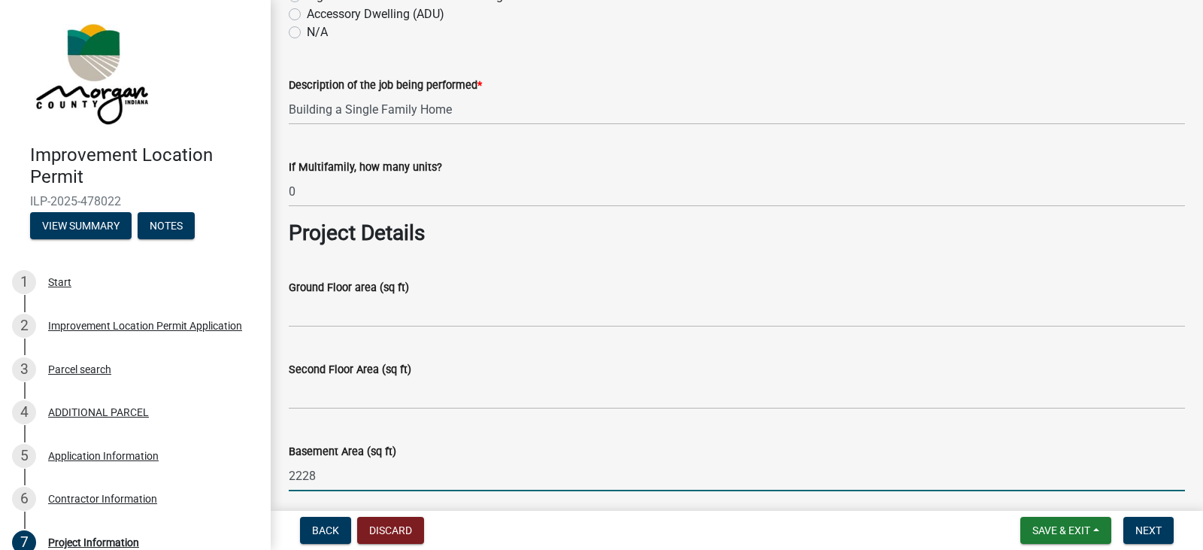
type input "2228"
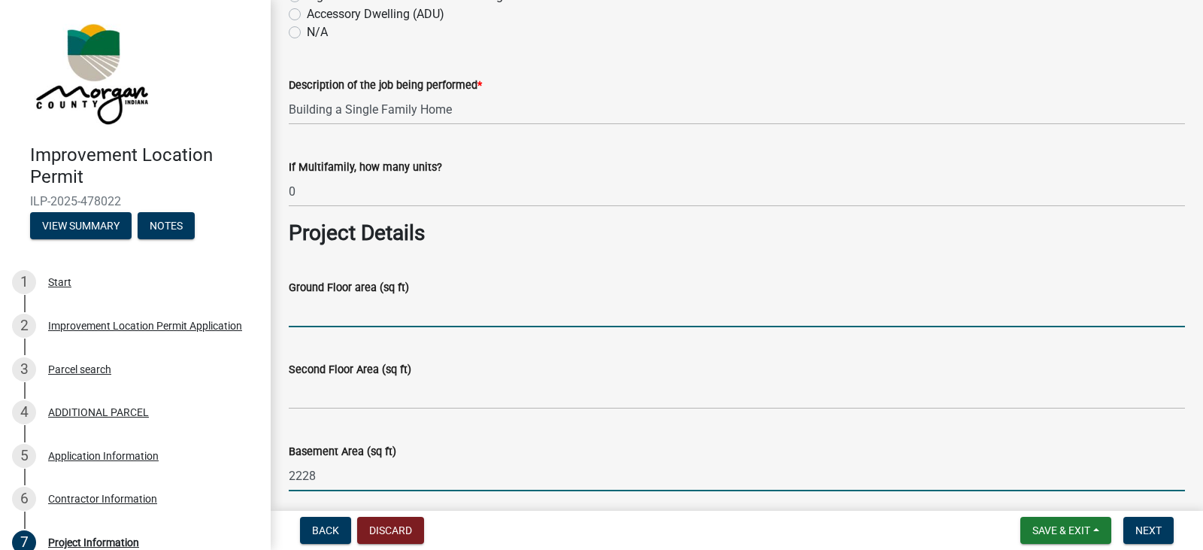
click at [413, 311] on input "Ground Floor area (sq ft)" at bounding box center [737, 311] width 897 height 31
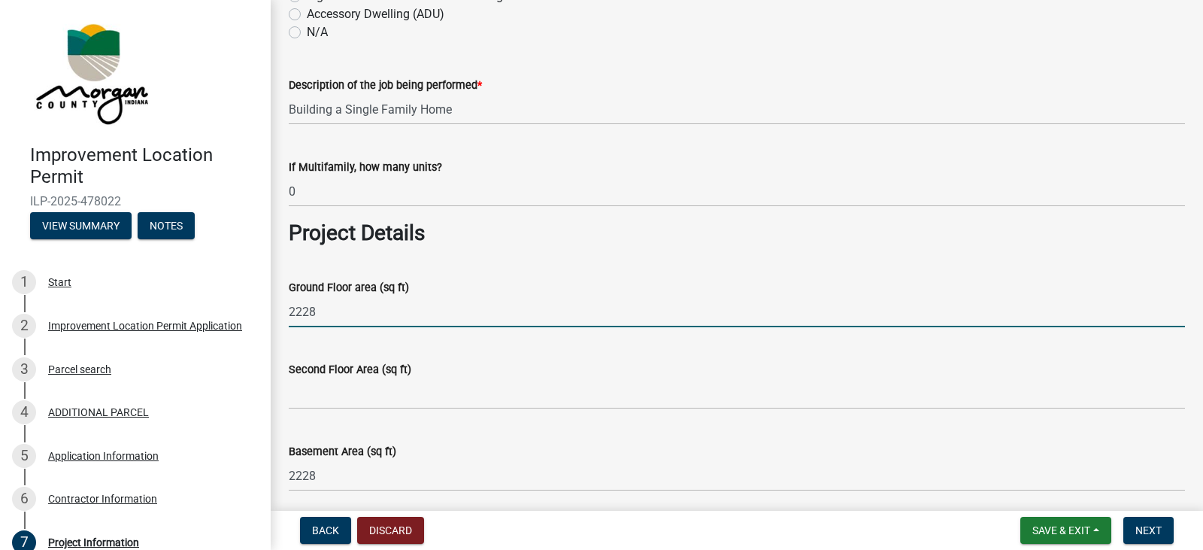
type input "2228"
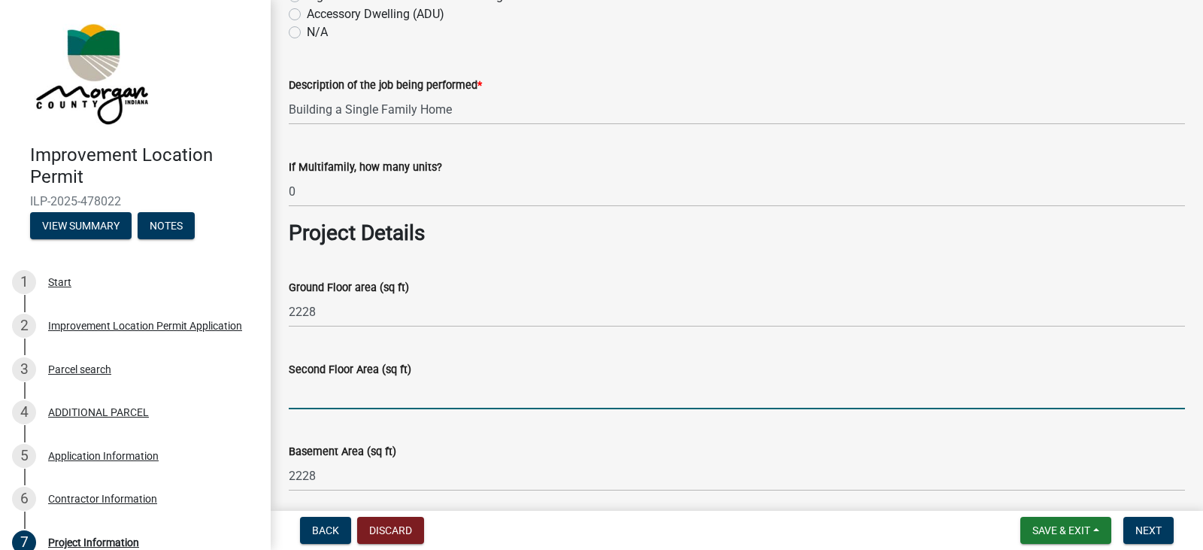
click at [381, 391] on input "Second Floor Area (sq ft)" at bounding box center [737, 393] width 897 height 31
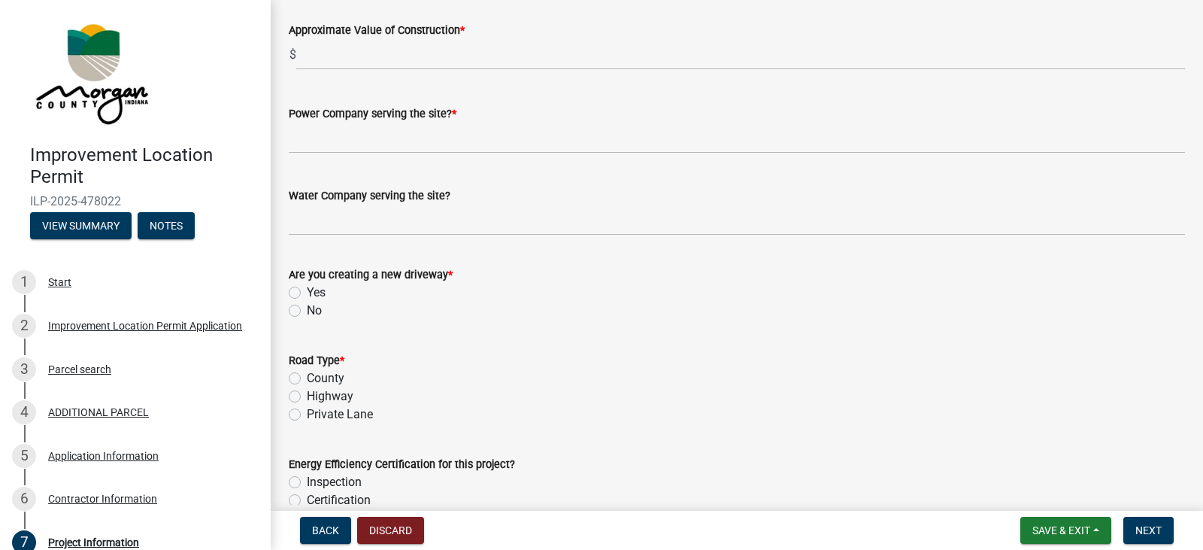
scroll to position [1655, 0]
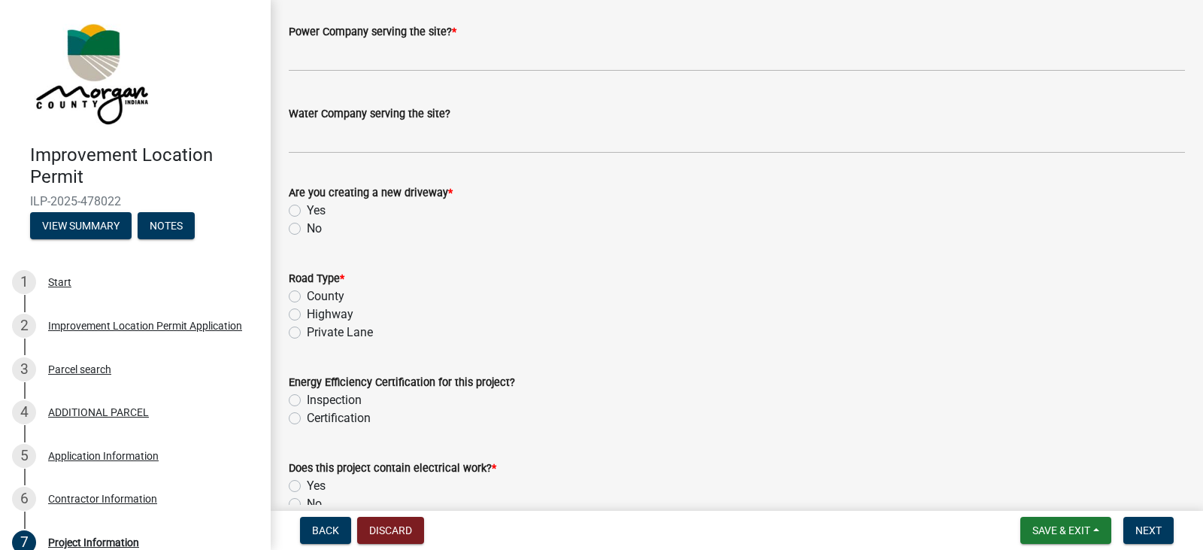
click at [307, 230] on label "No" at bounding box center [314, 229] width 15 height 18
click at [307, 229] on input "No" at bounding box center [312, 225] width 10 height 10
radio input "true"
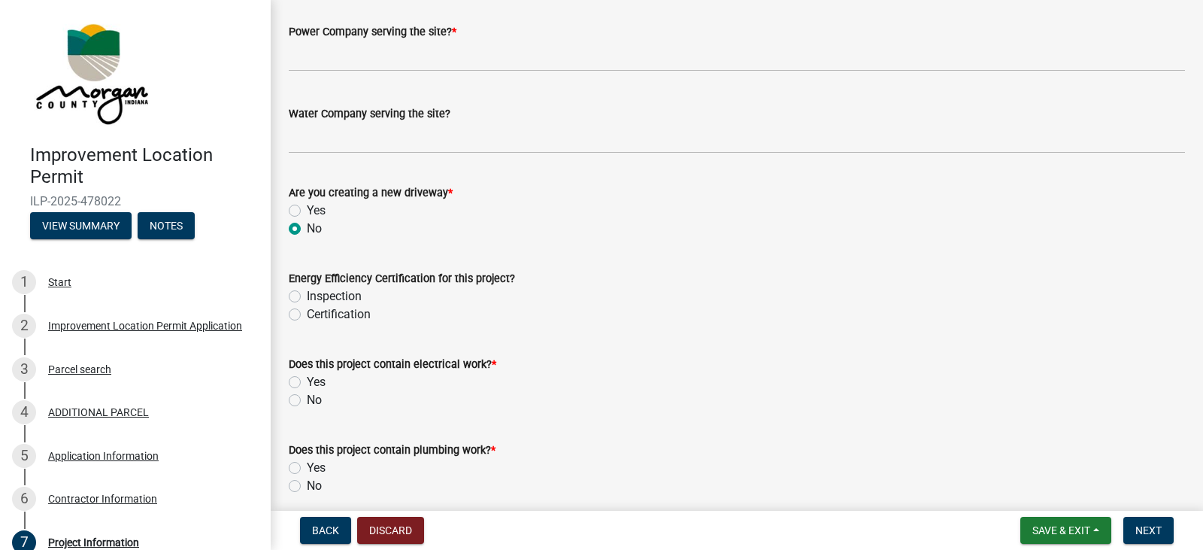
click at [307, 297] on label "Inspection" at bounding box center [334, 296] width 55 height 18
click at [307, 297] on input "Inspection" at bounding box center [312, 292] width 10 height 10
radio input "true"
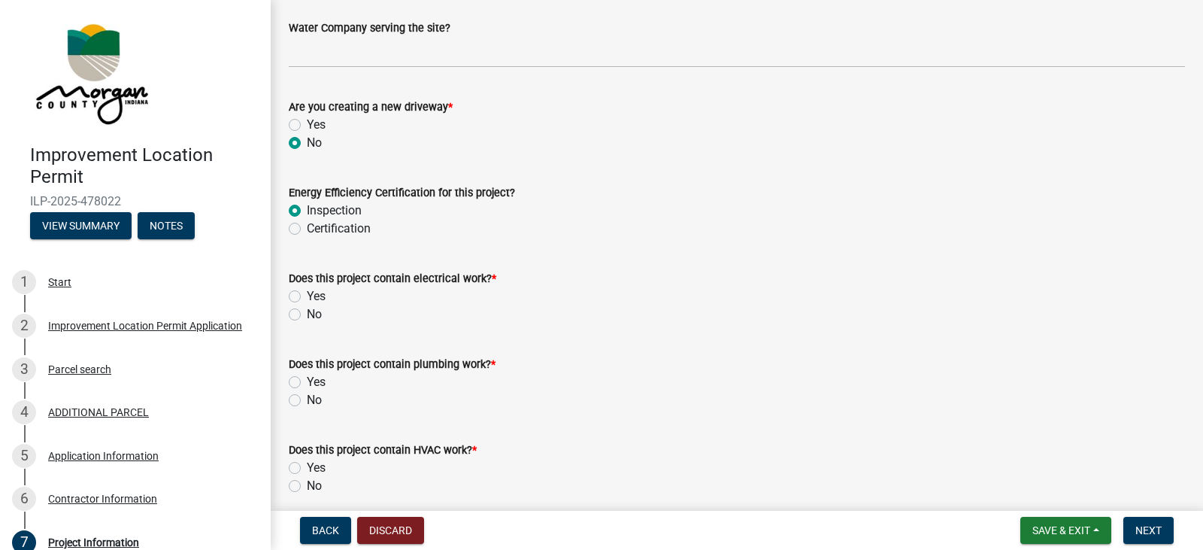
scroll to position [1730, 0]
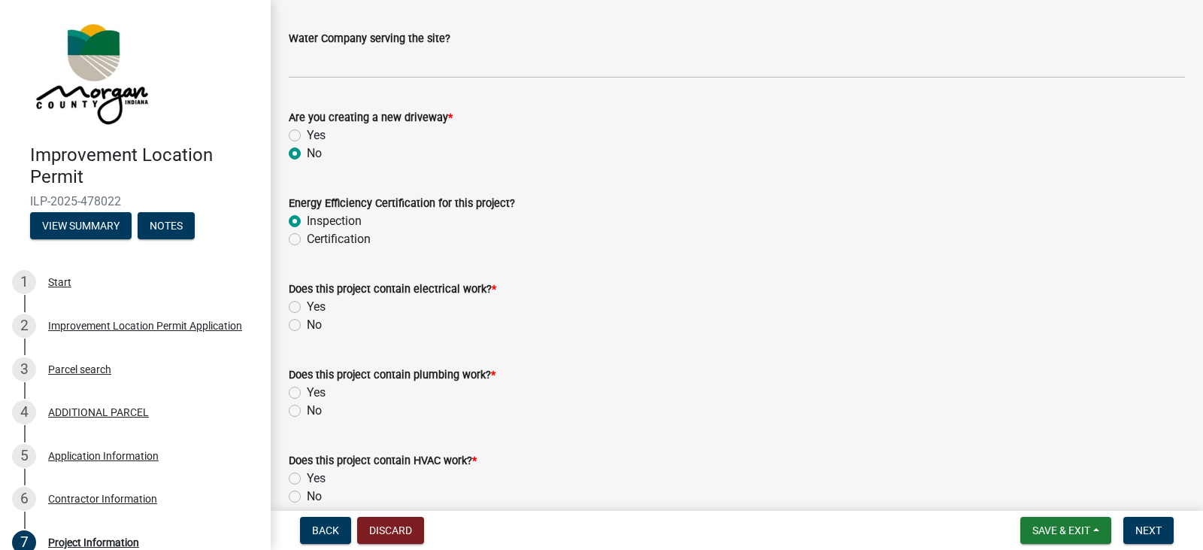
click at [307, 307] on label "Yes" at bounding box center [316, 307] width 19 height 18
click at [307, 307] on input "Yes" at bounding box center [312, 303] width 10 height 10
radio input "true"
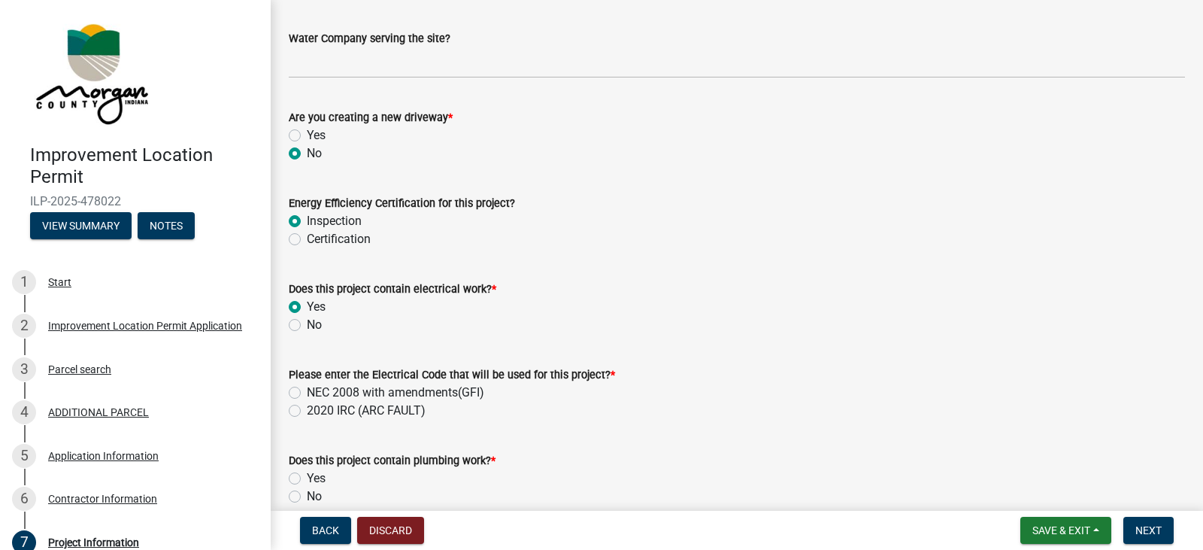
scroll to position [1805, 0]
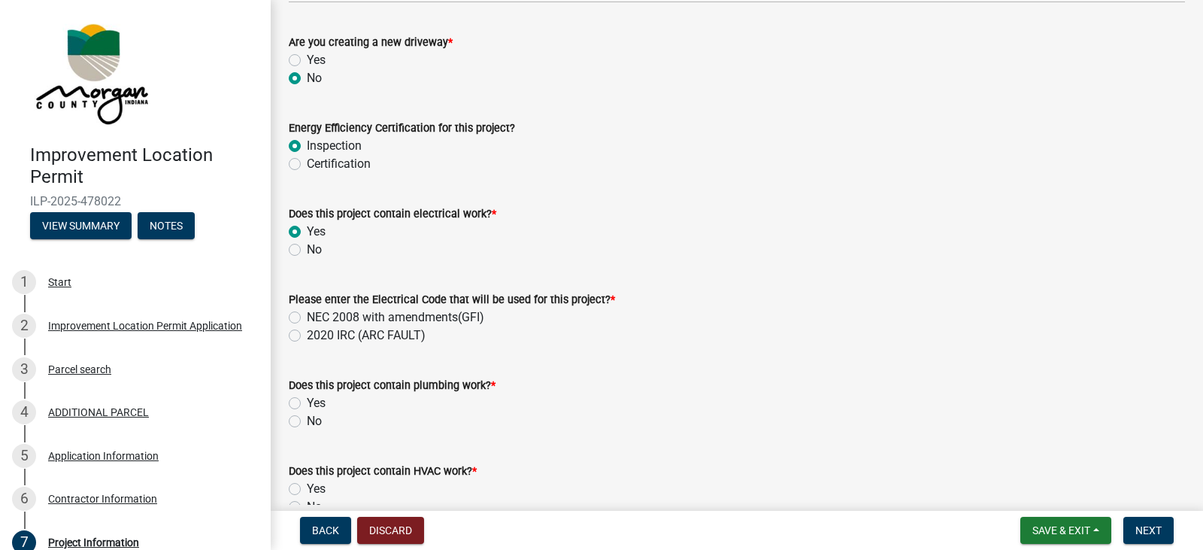
click at [307, 407] on label "Yes" at bounding box center [316, 403] width 19 height 18
click at [307, 404] on input "Yes" at bounding box center [312, 399] width 10 height 10
radio input "true"
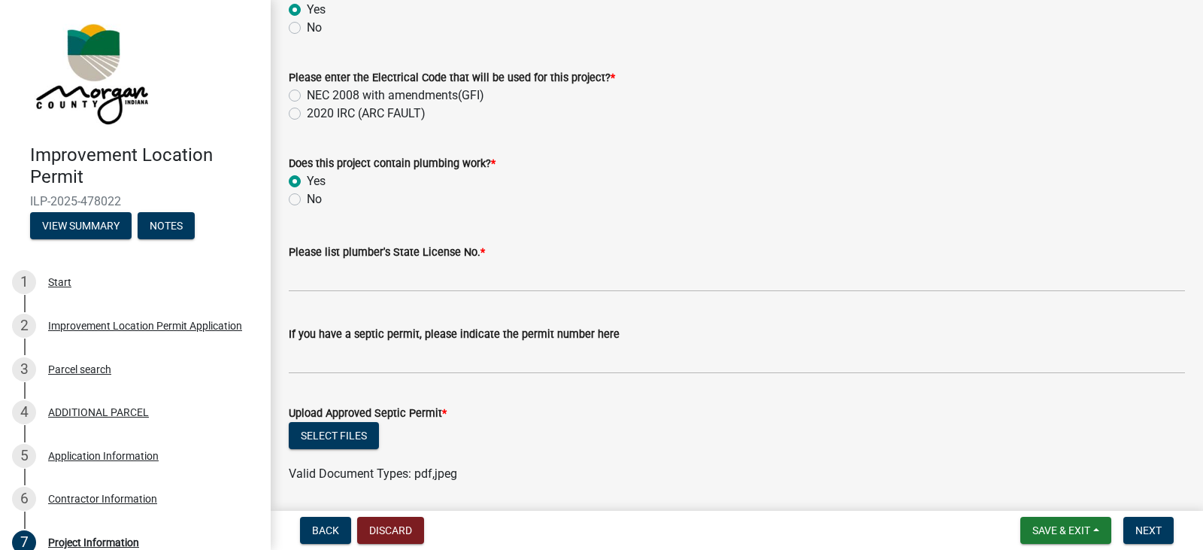
scroll to position [2181, 0]
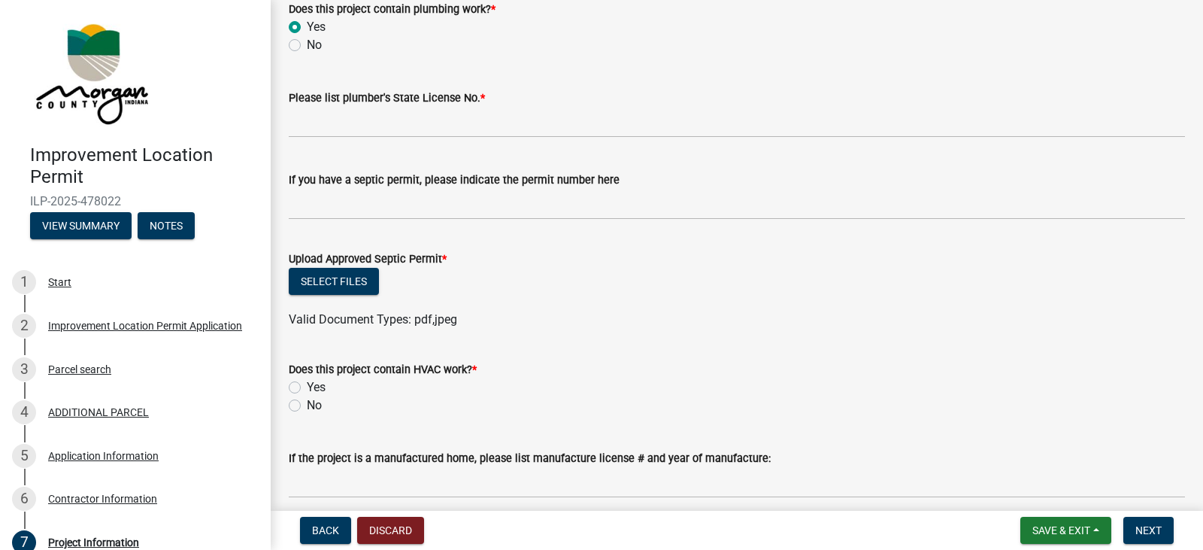
click at [307, 384] on label "Yes" at bounding box center [316, 387] width 19 height 18
click at [307, 384] on input "Yes" at bounding box center [312, 383] width 10 height 10
radio input "true"
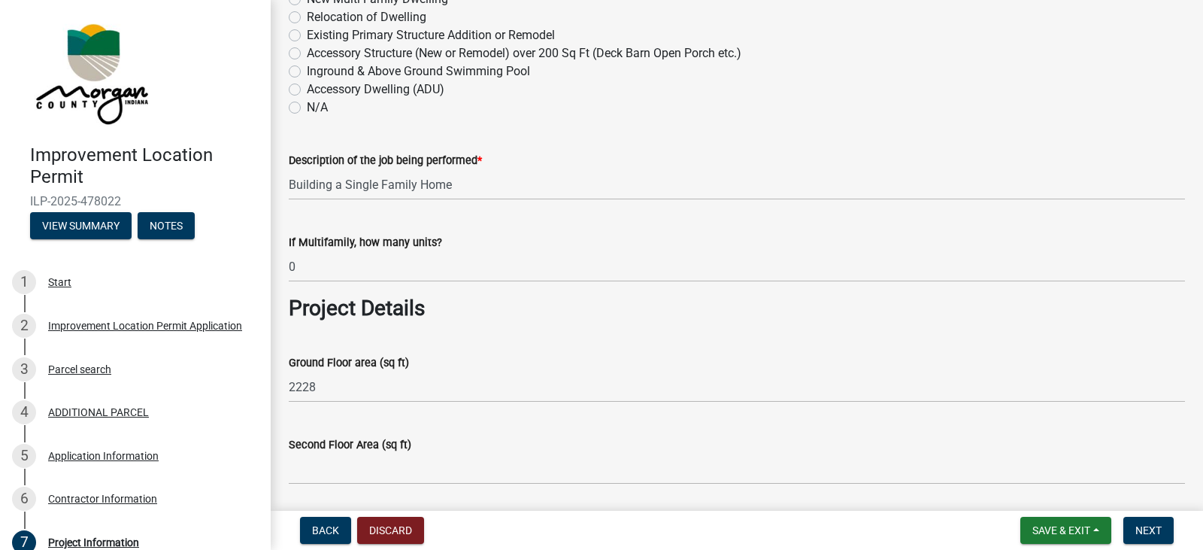
scroll to position [226, 0]
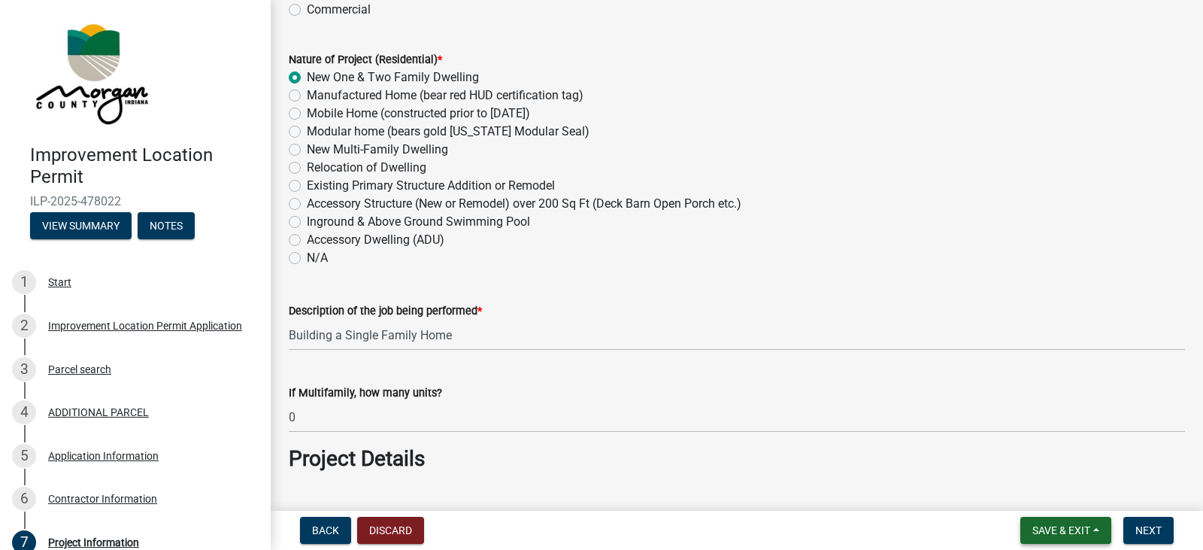
click at [1063, 533] on span "Save & Exit" at bounding box center [1062, 530] width 58 height 12
click at [1065, 495] on button "Save & Exit" at bounding box center [1051, 491] width 120 height 36
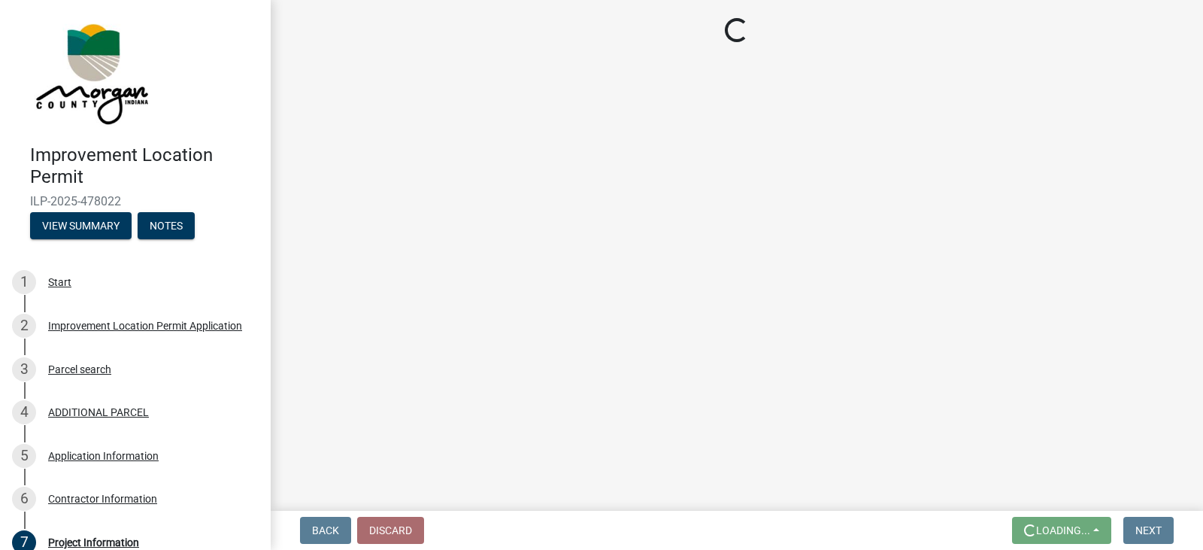
scroll to position [0, 0]
